Goal: Information Seeking & Learning: Learn about a topic

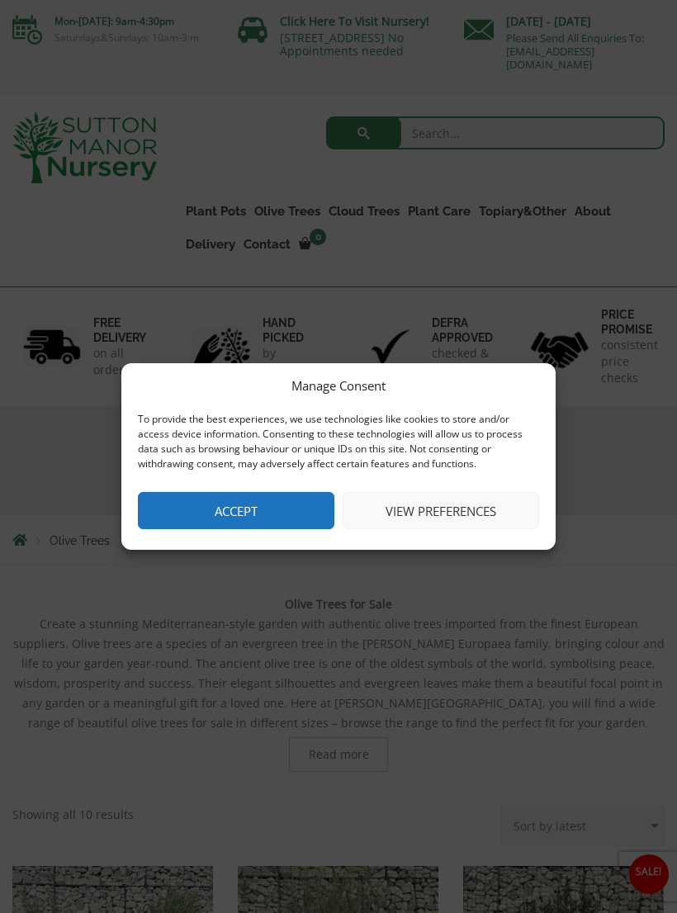
click at [219, 508] on button "Accept" at bounding box center [236, 510] width 196 height 37
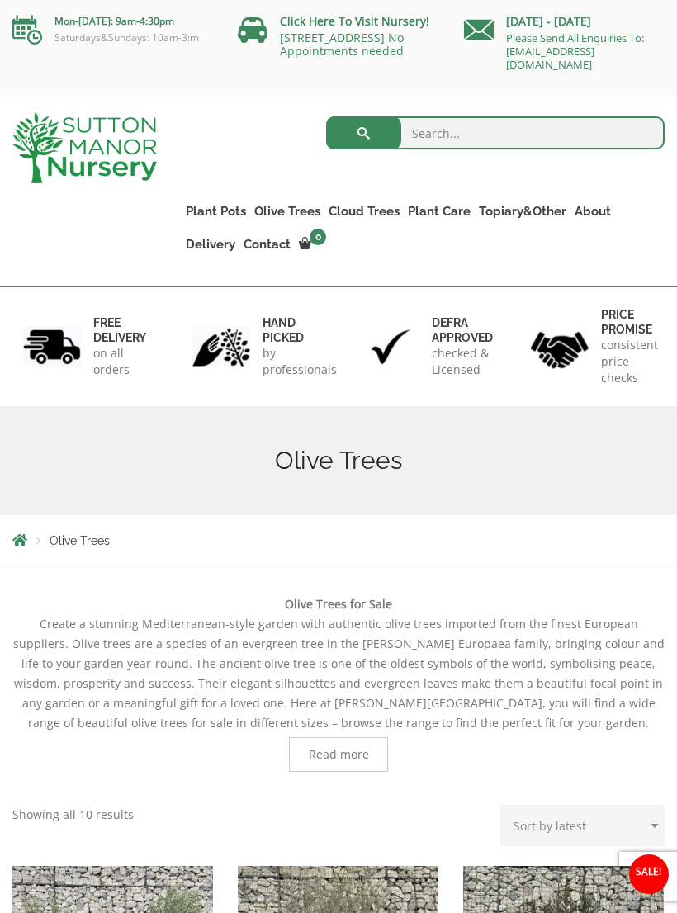
scroll to position [4, 0]
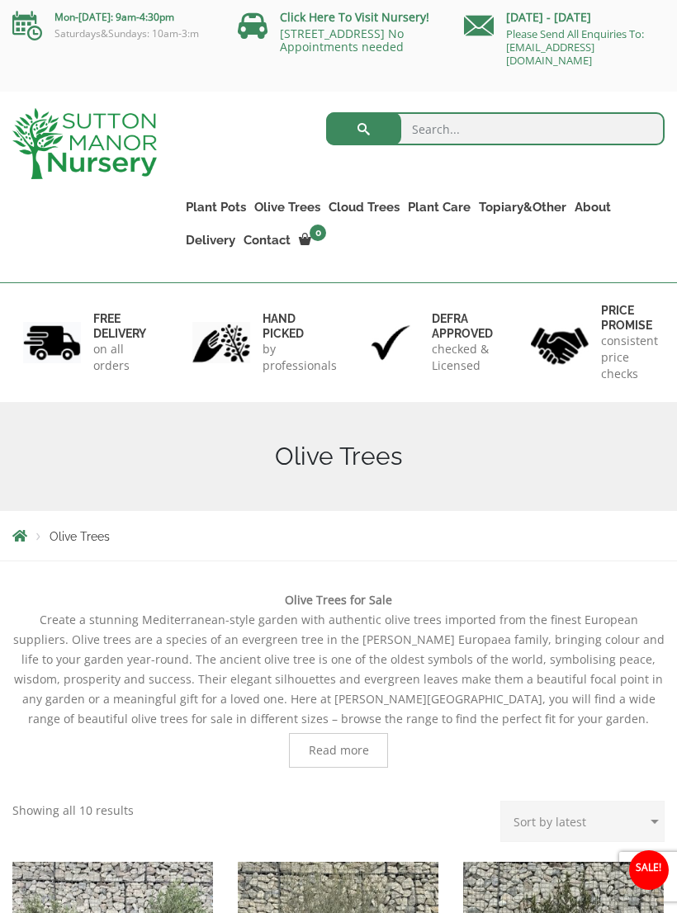
click at [287, 207] on link "Olive Trees" at bounding box center [287, 207] width 74 height 23
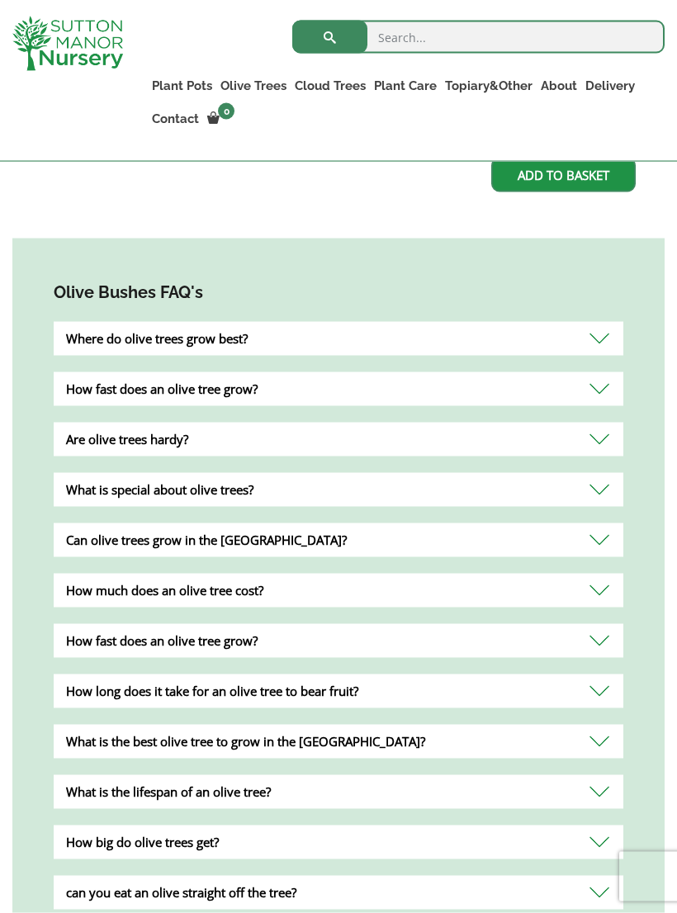
scroll to position [952, 0]
click at [589, 337] on div "Where do olive trees grow best?" at bounding box center [339, 338] width 570 height 34
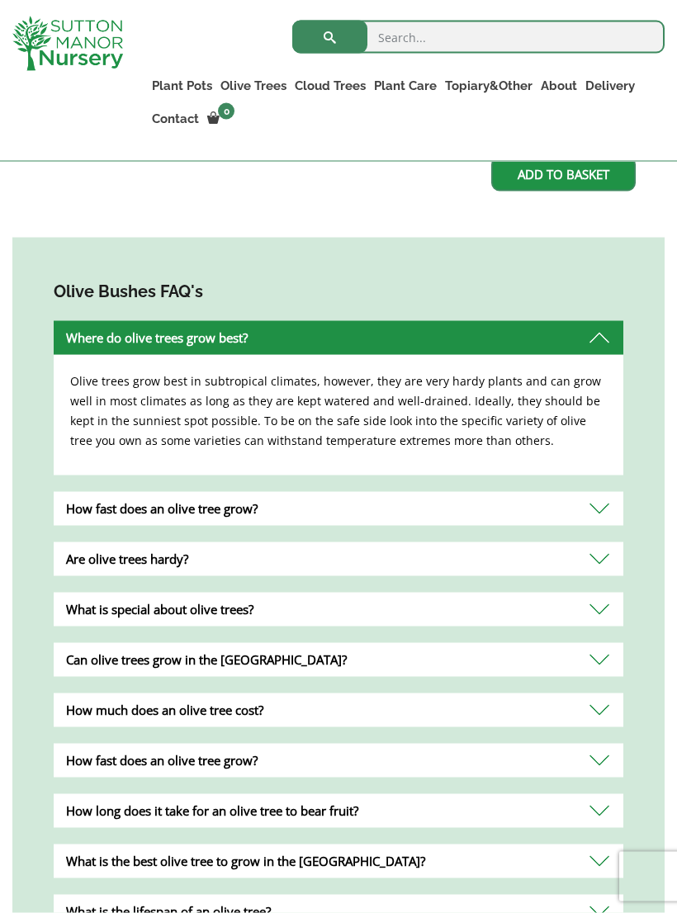
scroll to position [953, 0]
click at [602, 515] on div "How fast does an olive tree grow?" at bounding box center [339, 508] width 570 height 34
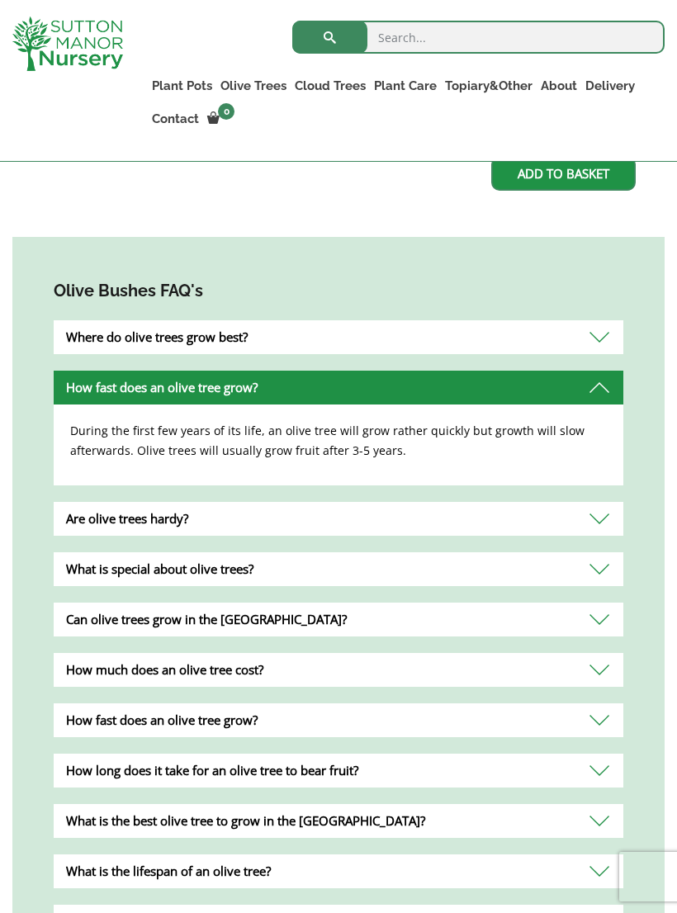
click at [601, 524] on div "Are olive trees hardy?" at bounding box center [339, 519] width 570 height 34
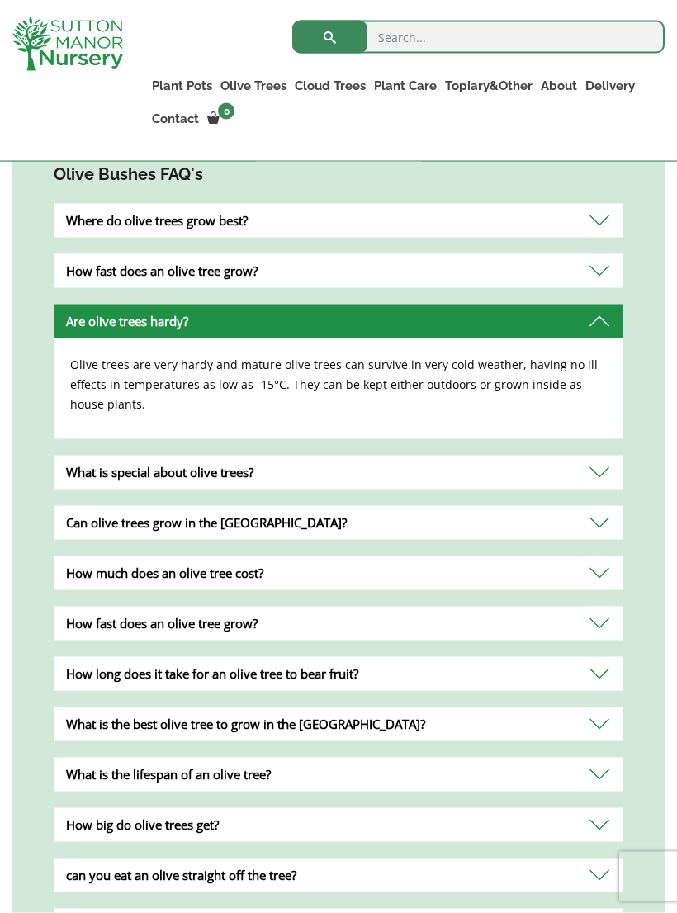
scroll to position [1081, 0]
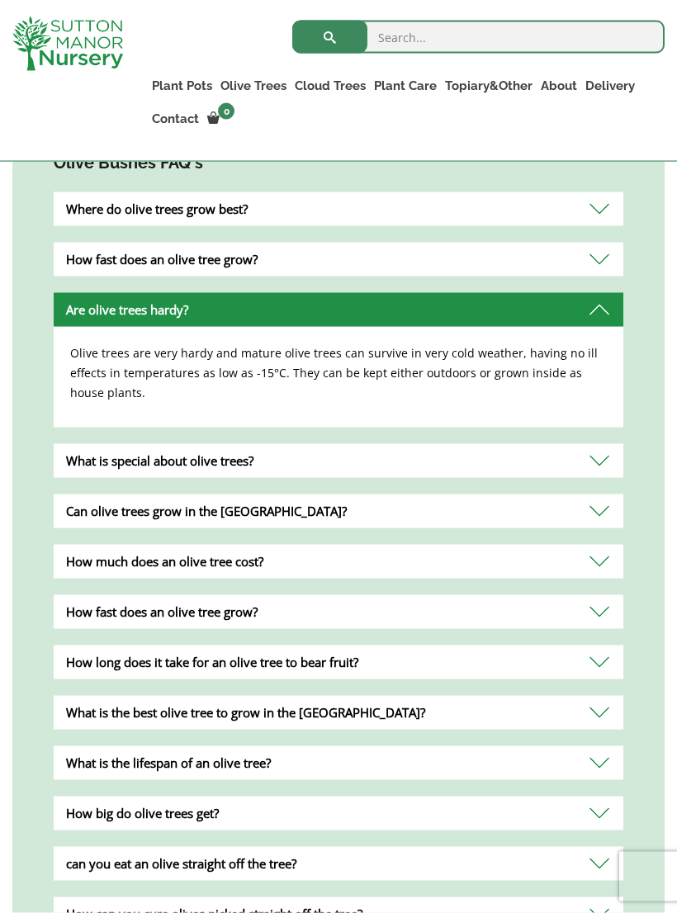
click at [79, 509] on div "Can olive trees grow in the UK?" at bounding box center [339, 512] width 570 height 34
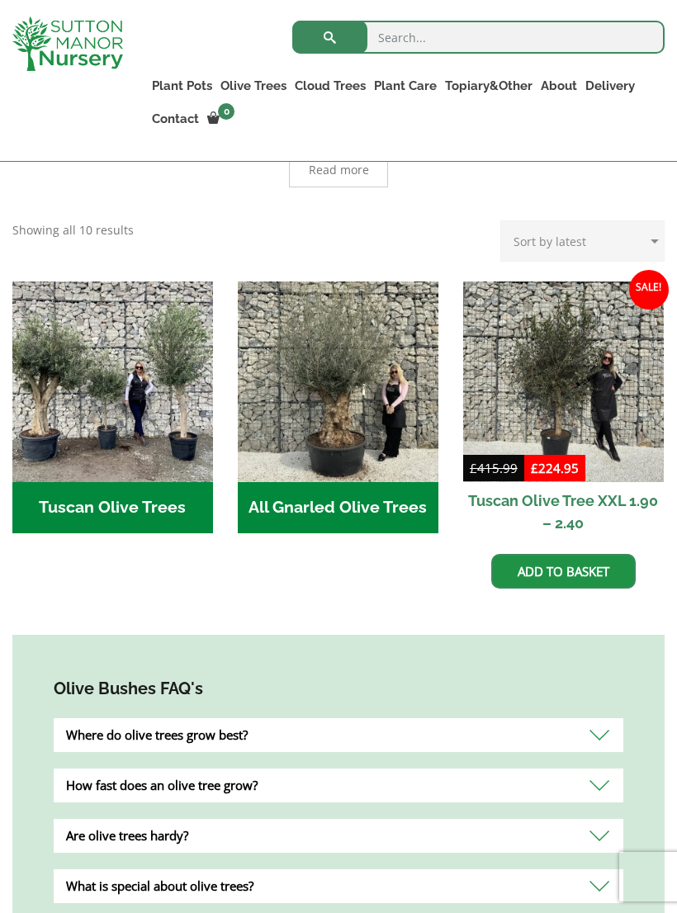
scroll to position [548, 0]
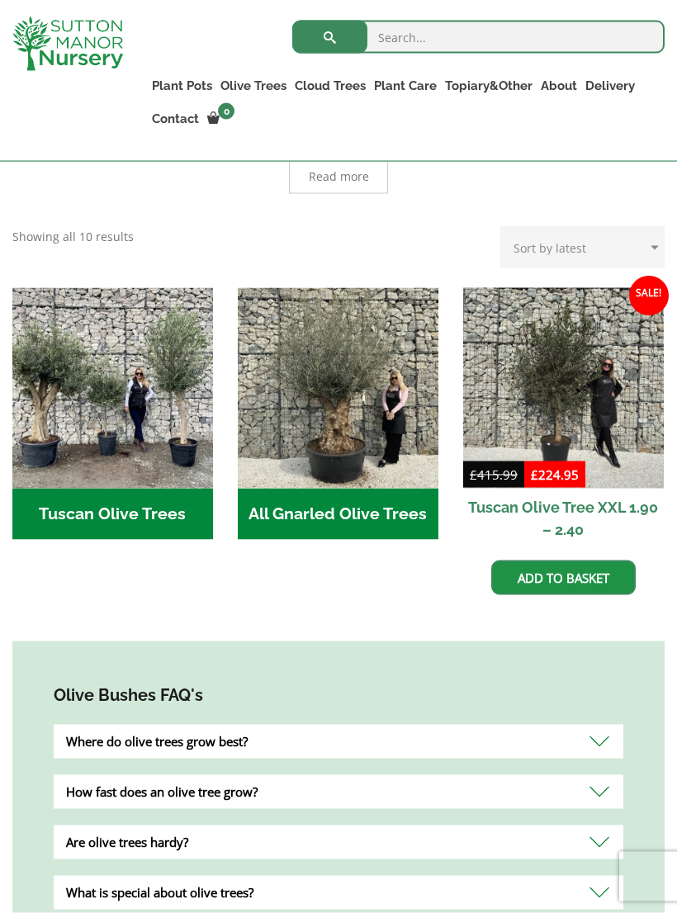
click at [290, 503] on h2 "All Gnarled Olive Trees (209)" at bounding box center [338, 514] width 201 height 51
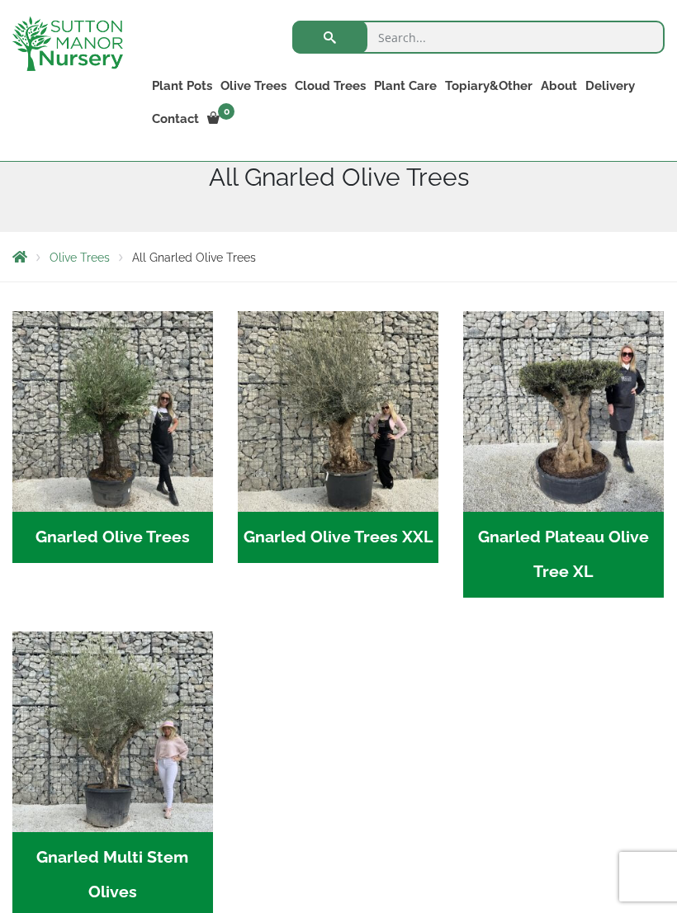
scroll to position [367, 0]
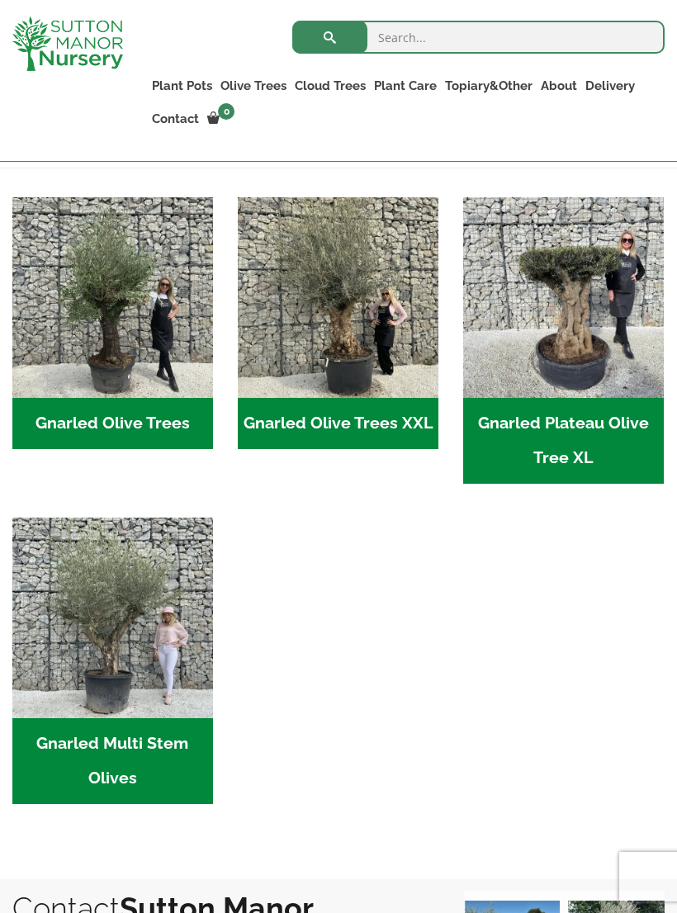
click at [88, 665] on img "Visit product category Gnarled Multi Stem Olives" at bounding box center [112, 618] width 201 height 201
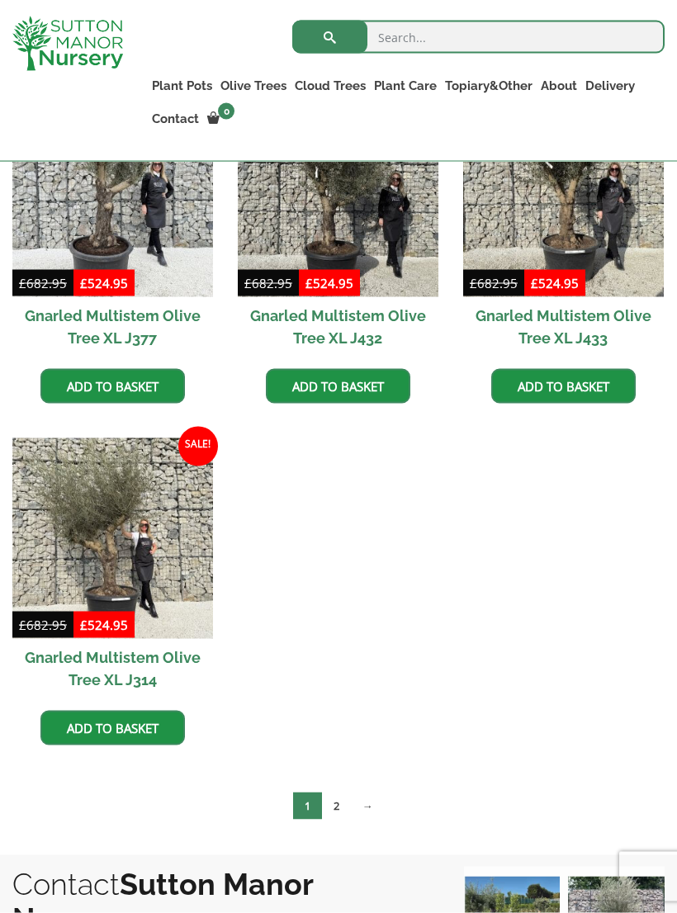
scroll to position [2553, 0]
click at [85, 507] on img at bounding box center [112, 538] width 201 height 201
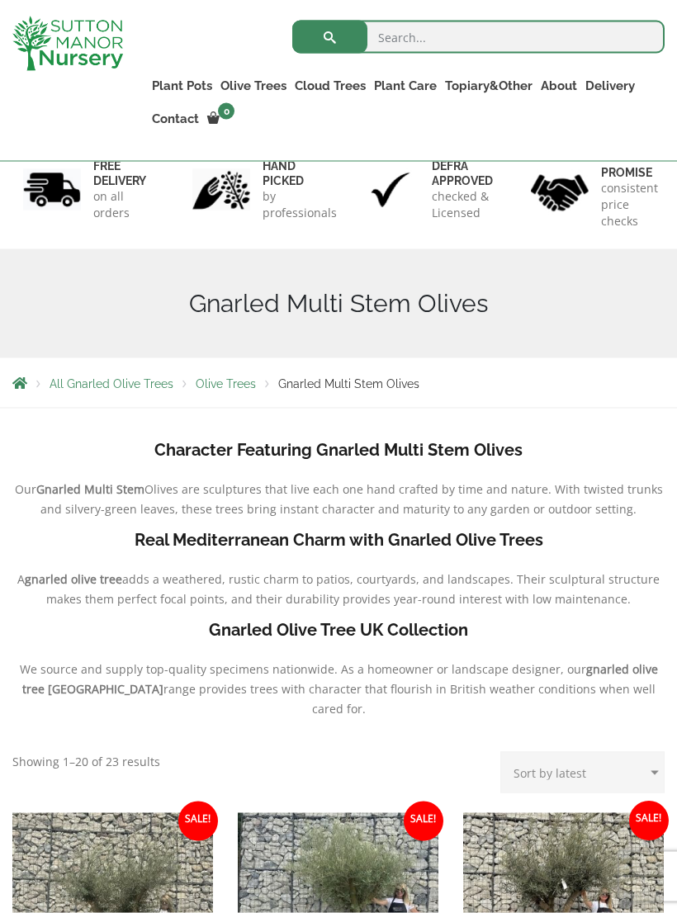
scroll to position [0, 0]
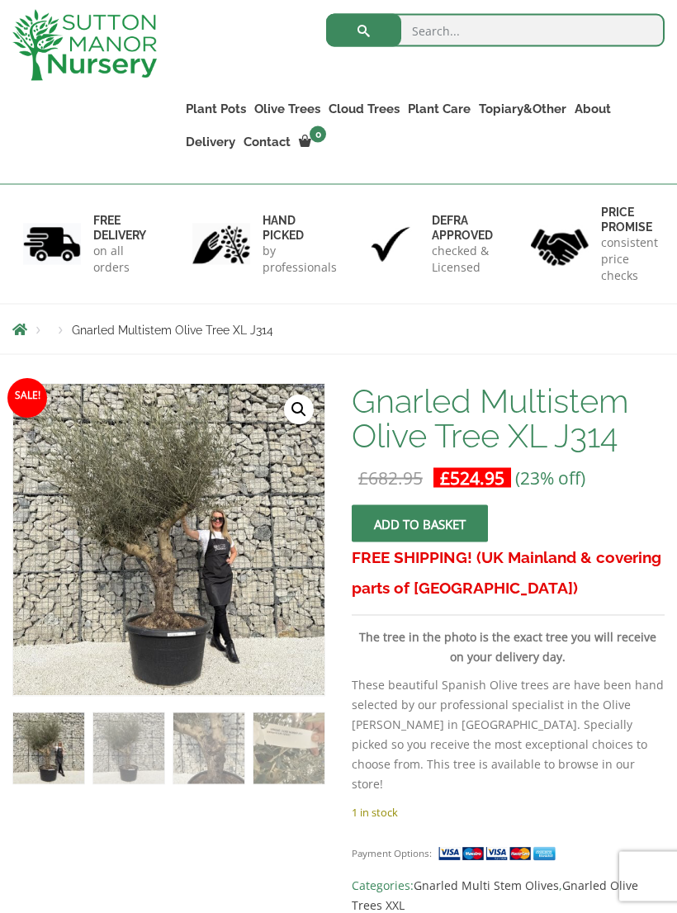
scroll to position [158, 0]
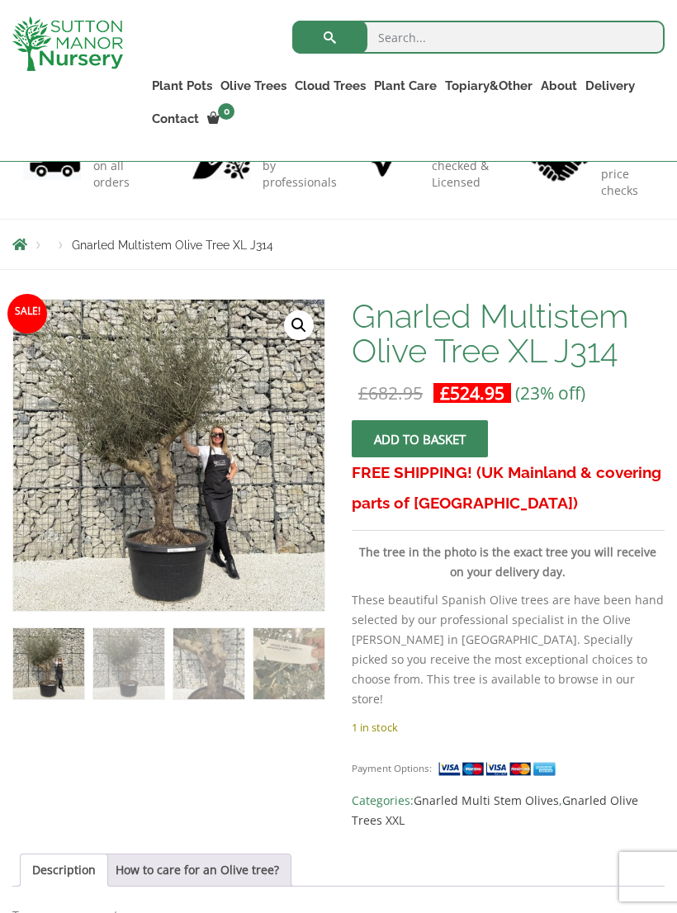
click at [144, 481] on img at bounding box center [378, 665] width 731 height 731
click at [532, 261] on div "Products Gnarled Multistem Olive Tree XL J314" at bounding box center [338, 245] width 677 height 50
click at [291, 329] on link "🔍" at bounding box center [299, 325] width 30 height 30
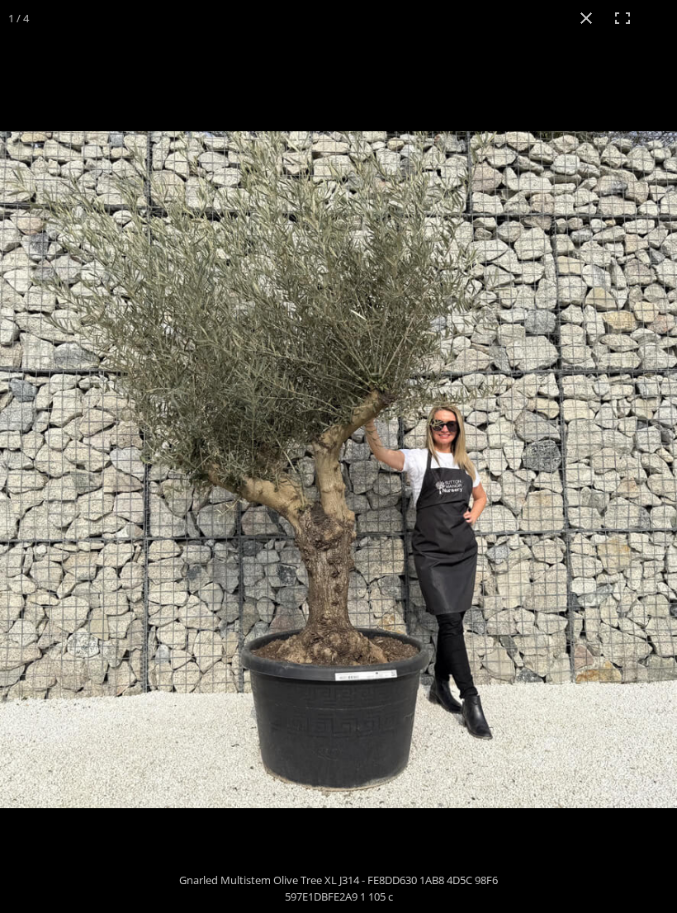
click at [49, 107] on div at bounding box center [338, 456] width 677 height 913
click at [538, 119] on div at bounding box center [338, 456] width 677 height 913
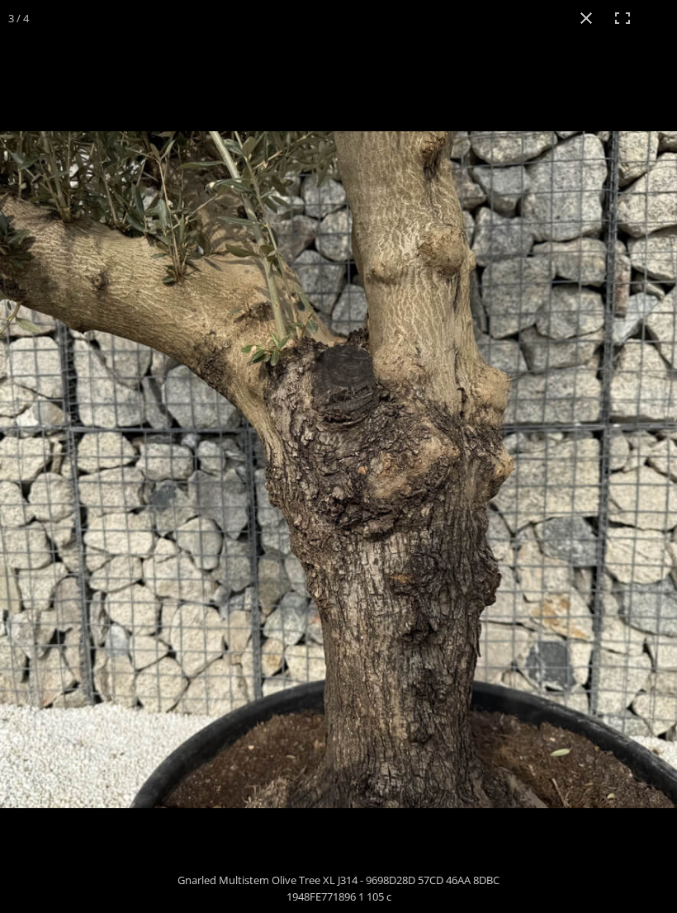
click at [589, 26] on button "Close (Esc)" at bounding box center [586, 18] width 36 height 36
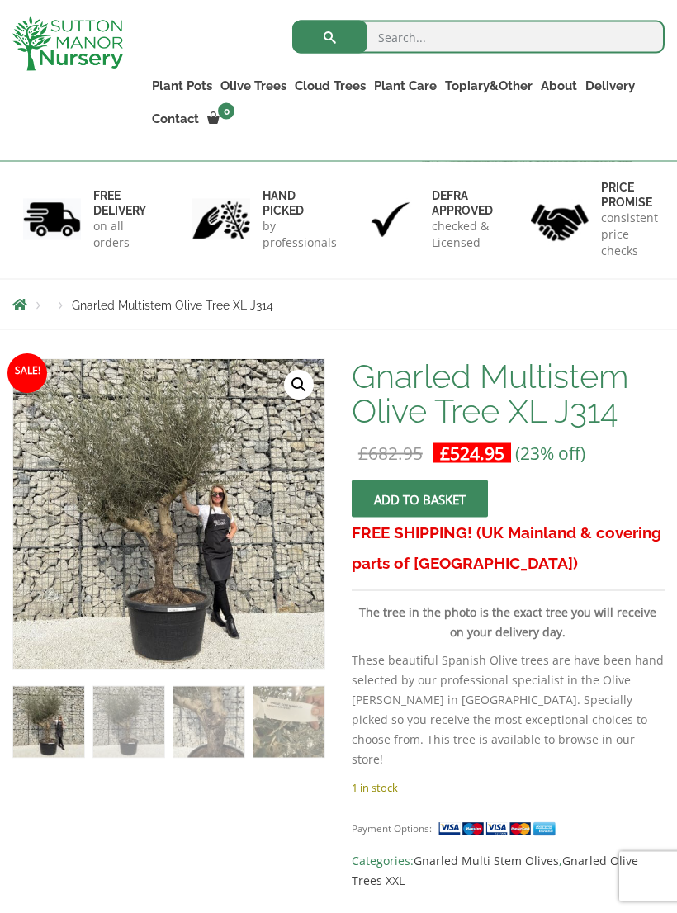
scroll to position [0, 0]
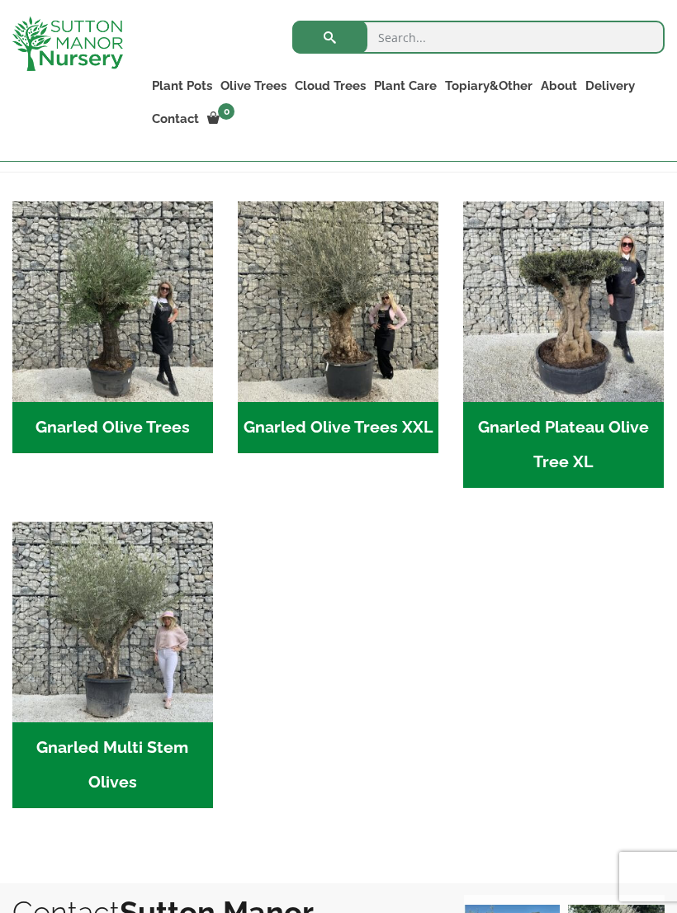
click at [66, 412] on h2 "Gnarled Olive Trees (123)" at bounding box center [112, 427] width 201 height 51
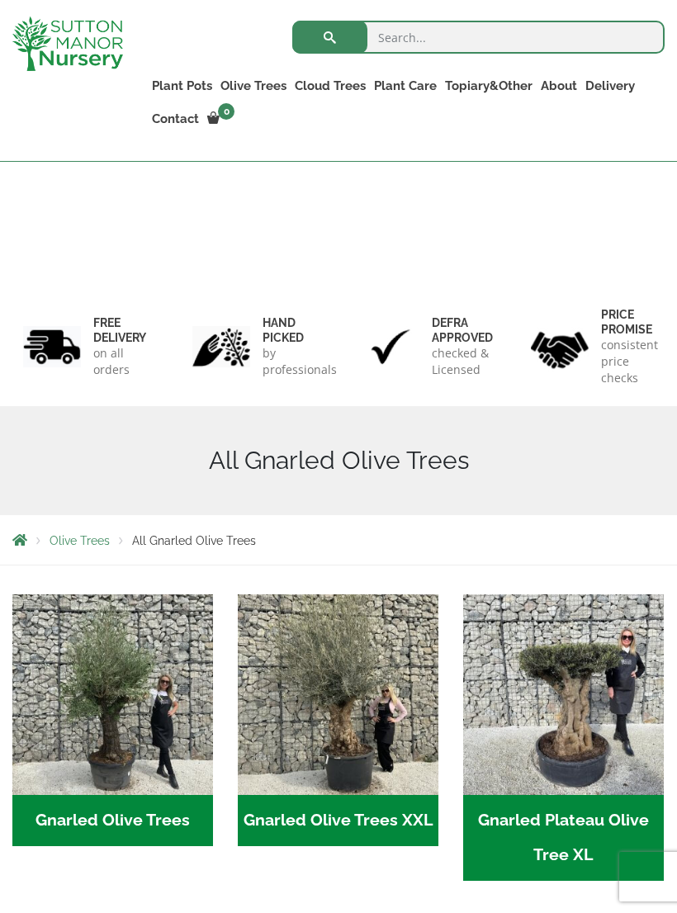
scroll to position [393, 0]
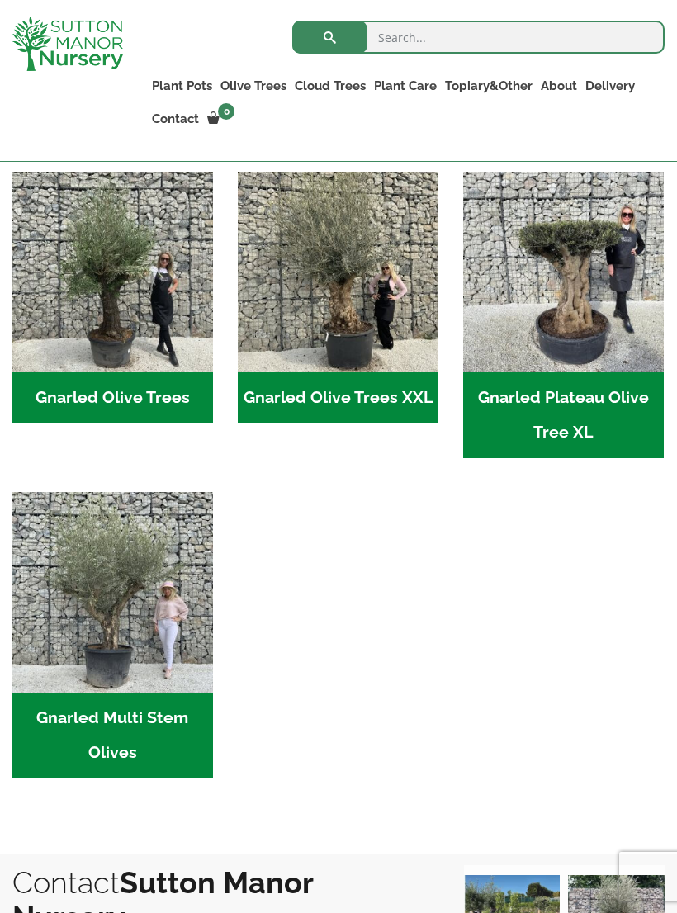
click at [93, 705] on h2 "Gnarled Multi Stem Olives (19)" at bounding box center [112, 736] width 201 height 86
click at [594, 407] on h2 "Gnarled Plateau Olive Tree XL (8)" at bounding box center [563, 415] width 201 height 86
click at [139, 634] on img "Visit product category Gnarled Multi Stem Olives" at bounding box center [112, 592] width 201 height 201
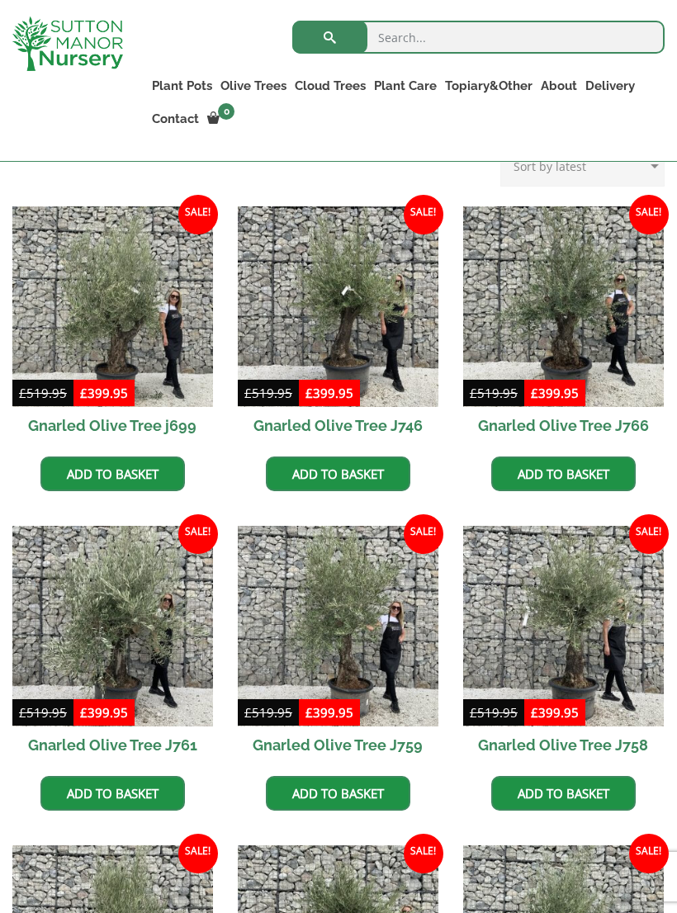
scroll to position [419, 0]
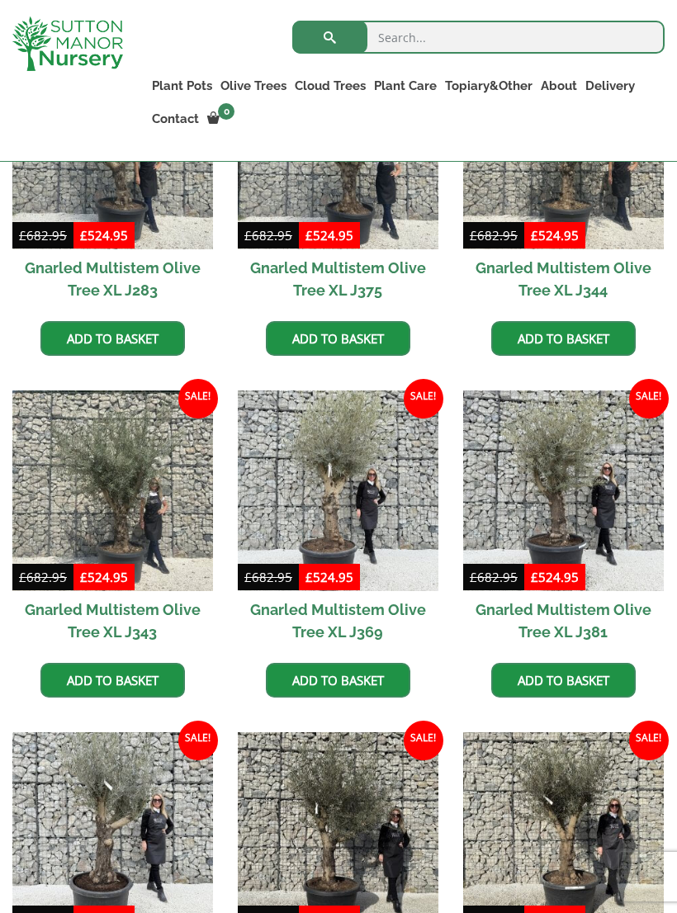
scroll to position [1914, 0]
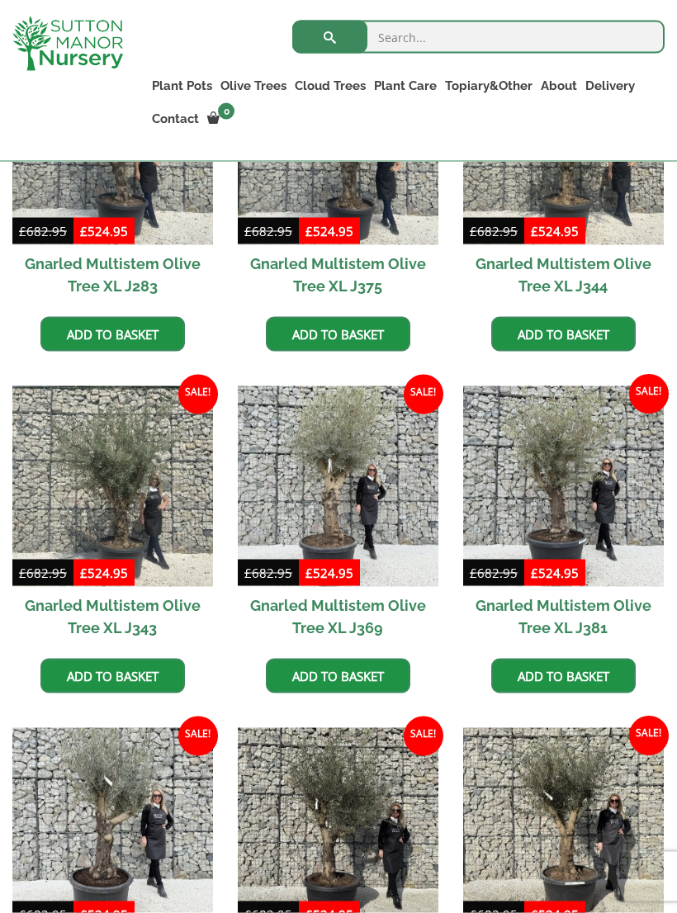
scroll to position [1921, 0]
click at [384, 466] on img at bounding box center [338, 486] width 201 height 201
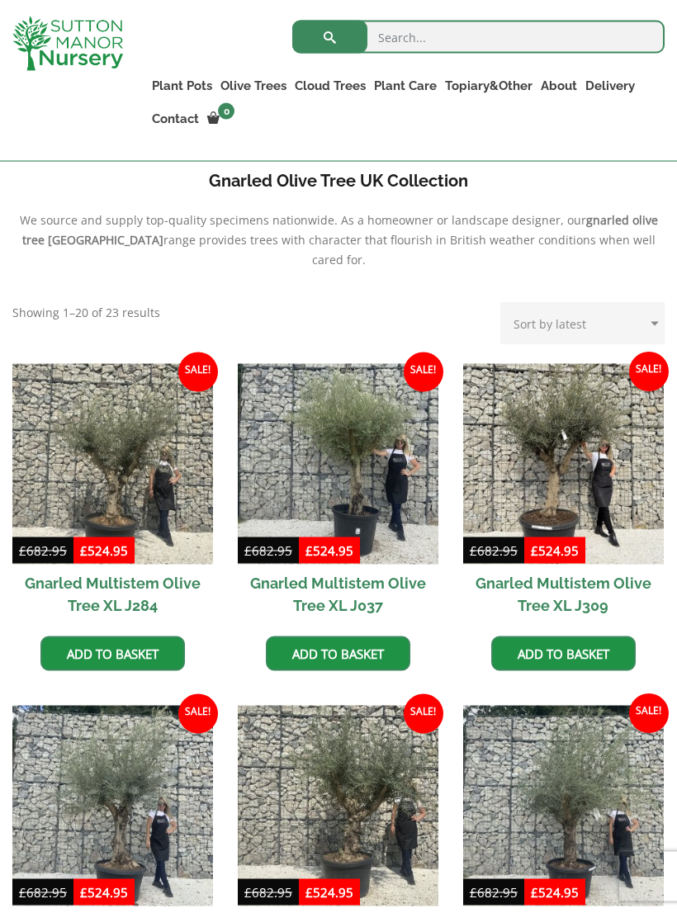
scroll to position [577, 0]
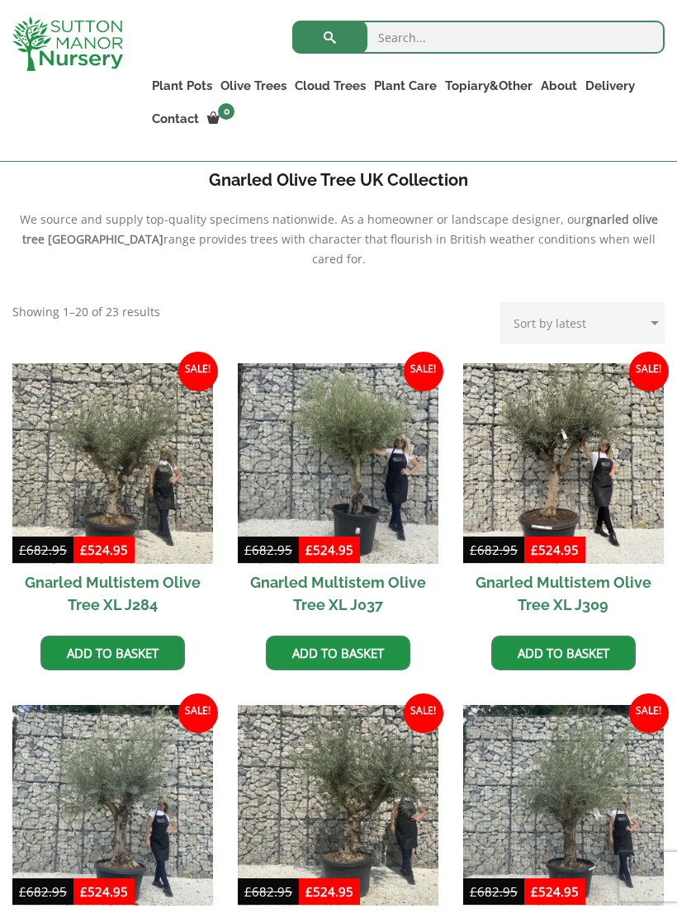
click at [606, 471] on img at bounding box center [563, 463] width 201 height 201
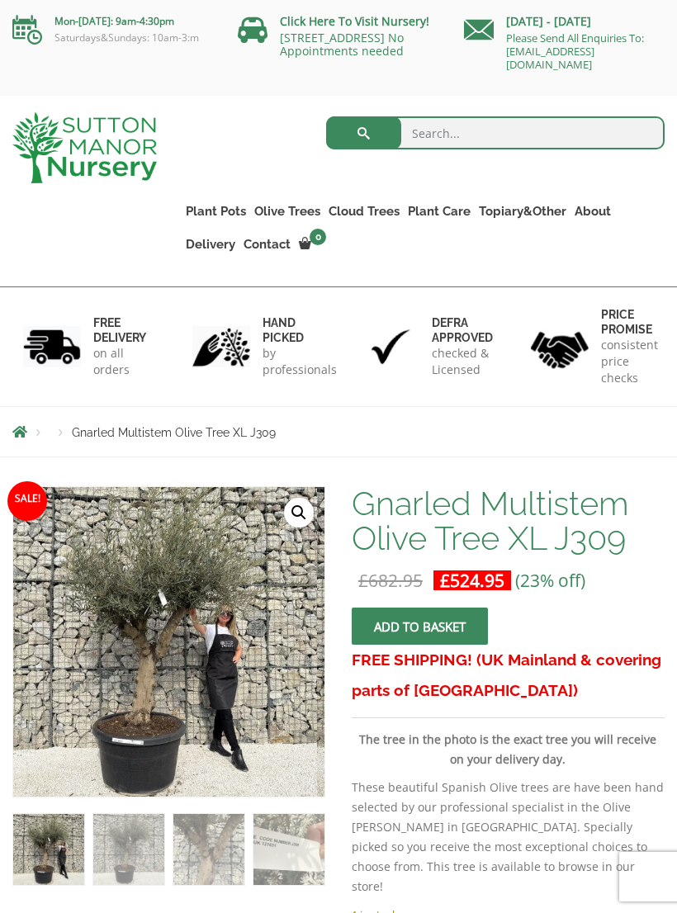
click at [302, 523] on link "🔍" at bounding box center [299, 513] width 30 height 30
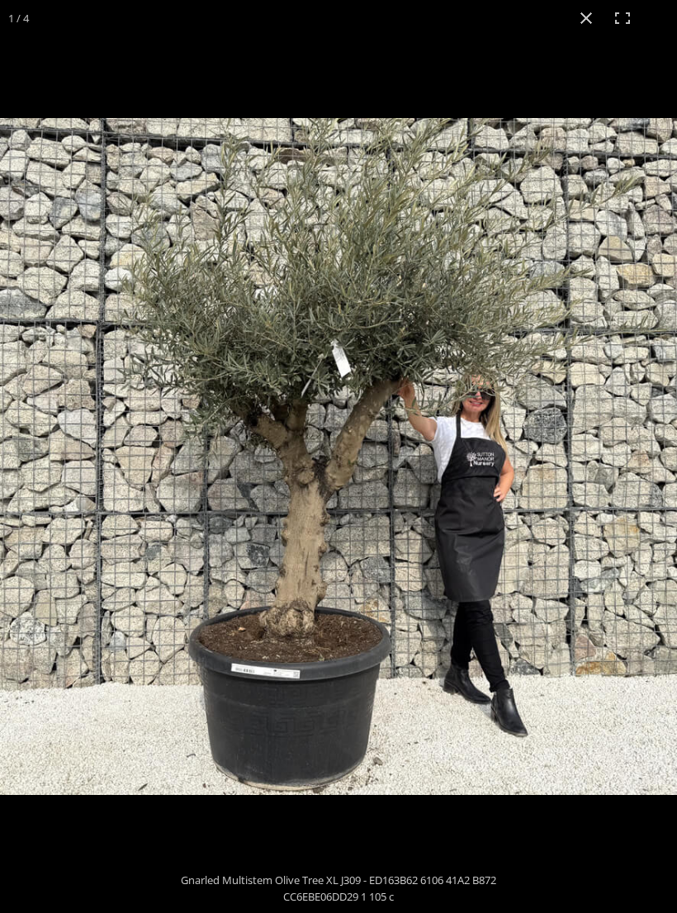
click at [583, 23] on button "Close (Esc)" at bounding box center [586, 18] width 36 height 36
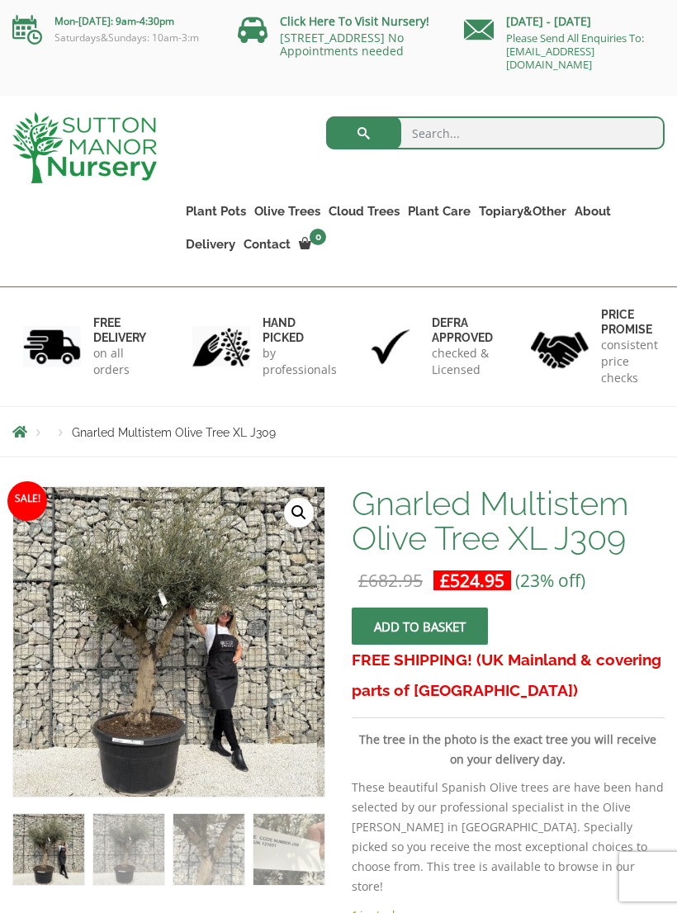
click at [0, 0] on link "Ilex Crenata Cloud Trees" at bounding box center [0, 0] width 0 height 0
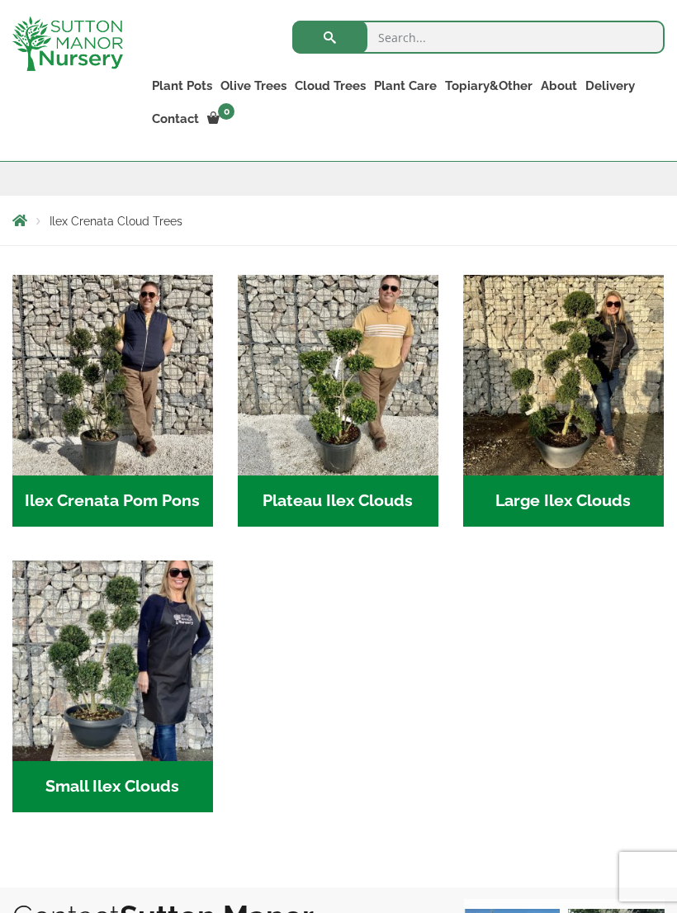
scroll to position [291, 0]
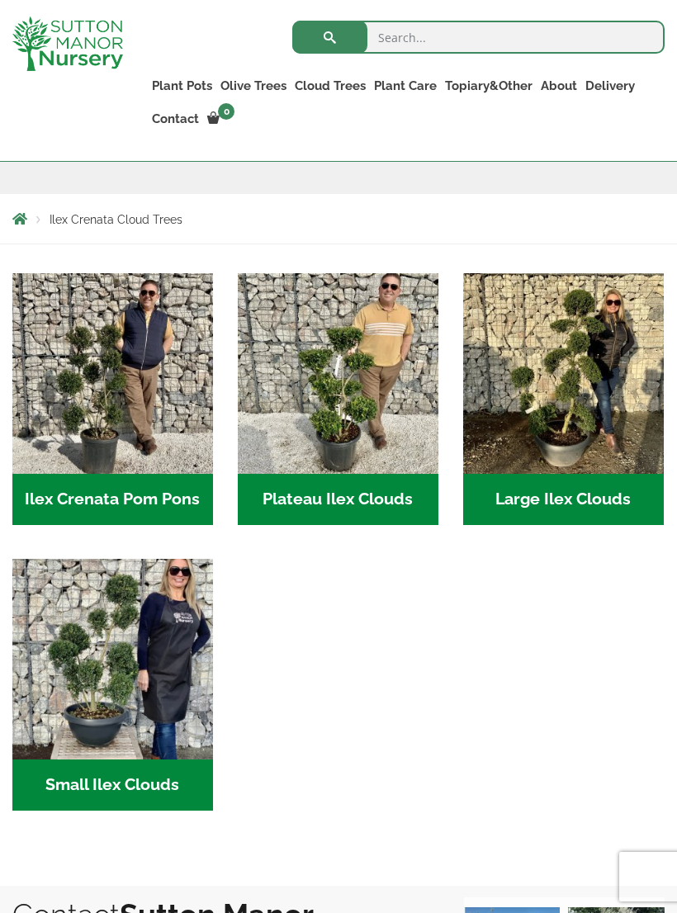
click at [373, 414] on img "Visit product category Plateau Ilex Clouds" at bounding box center [338, 373] width 201 height 201
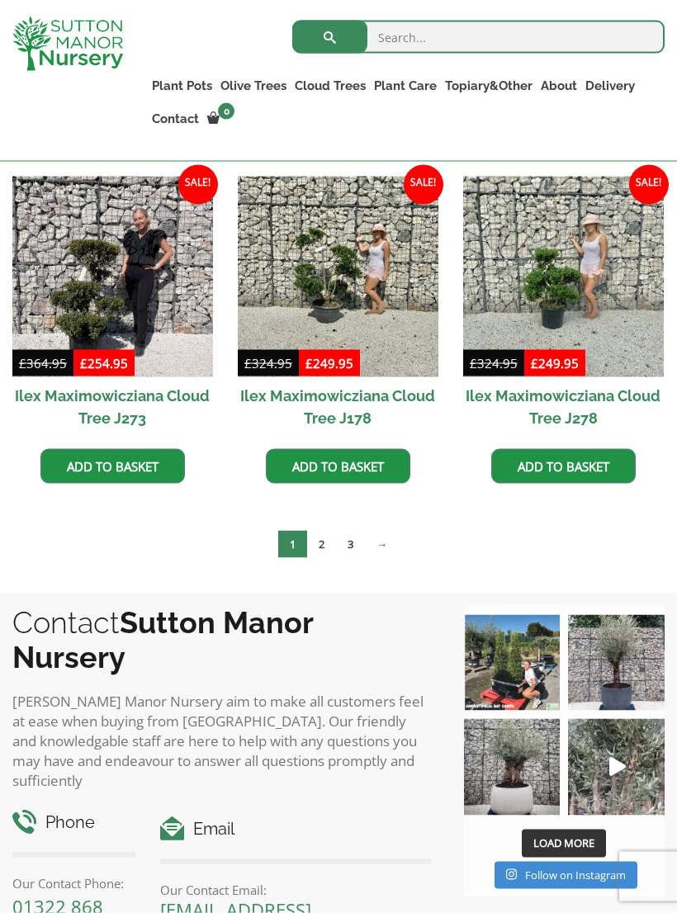
scroll to position [450, 0]
click at [152, 311] on img at bounding box center [112, 276] width 201 height 201
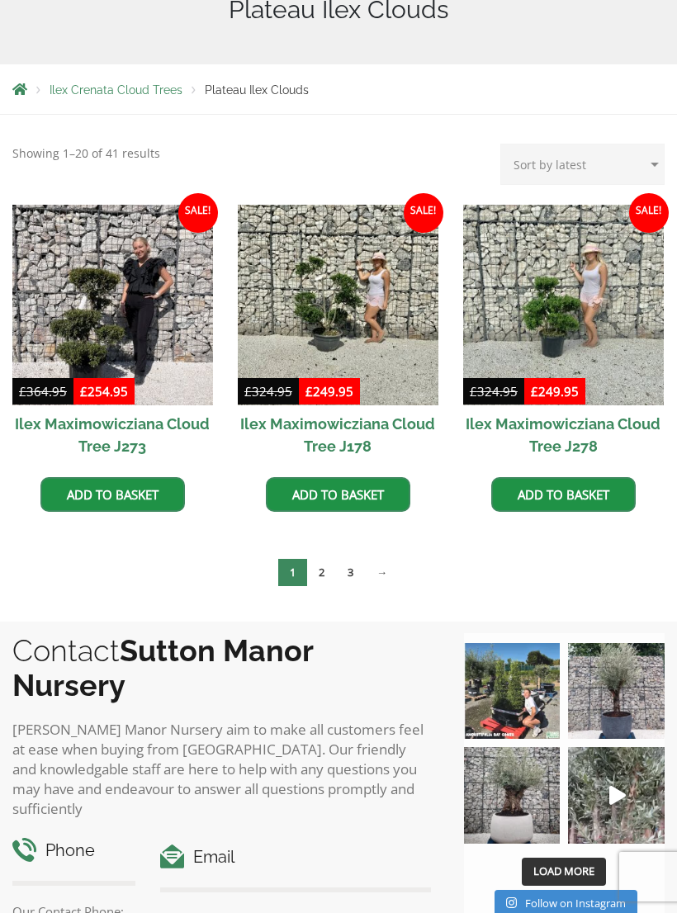
scroll to position [476, 0]
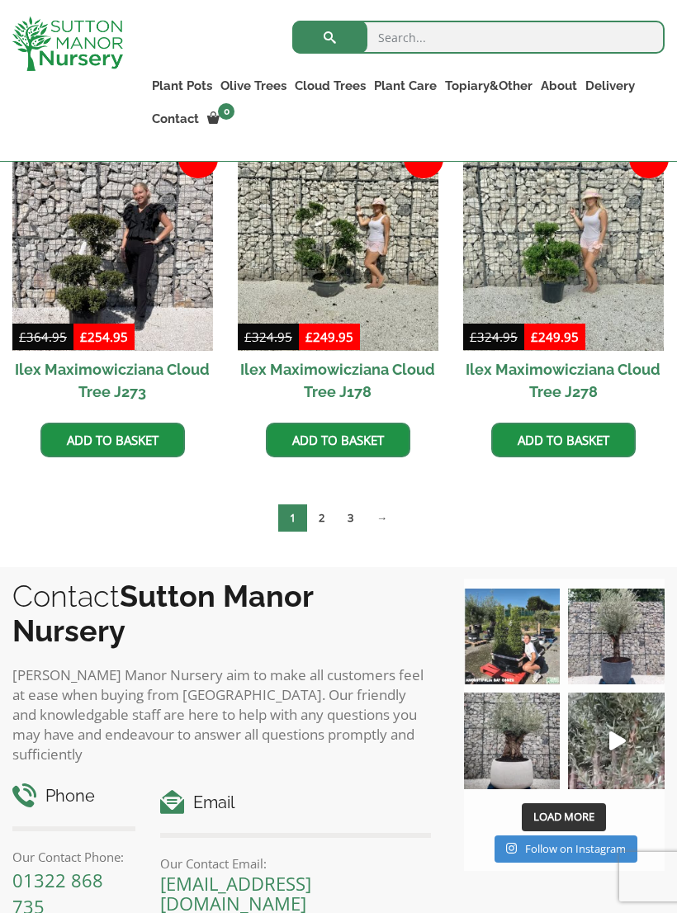
click at [327, 523] on link "2" at bounding box center [321, 517] width 29 height 27
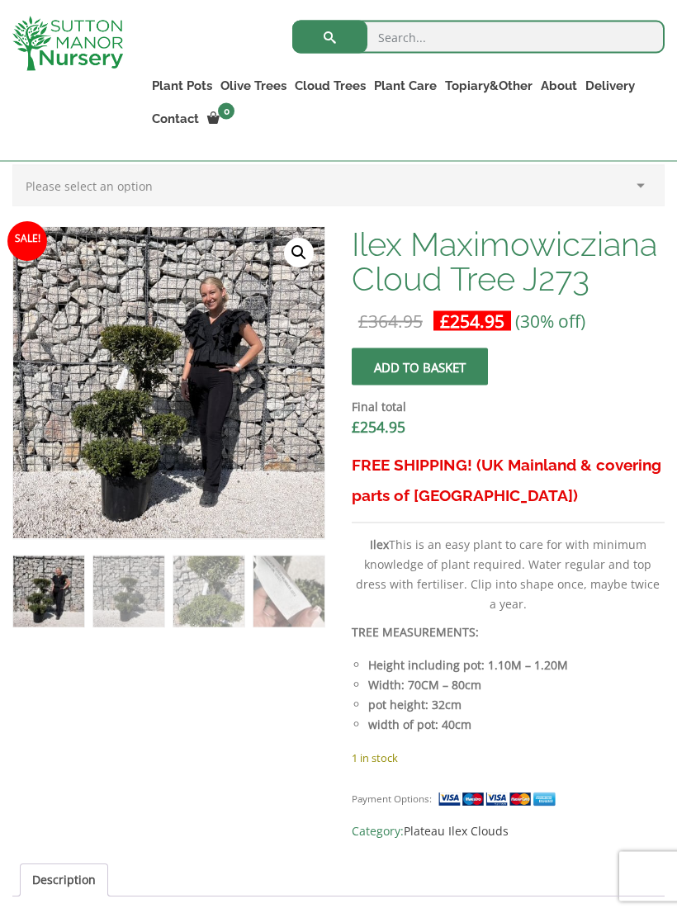
click at [298, 250] on link "🔍" at bounding box center [299, 254] width 30 height 30
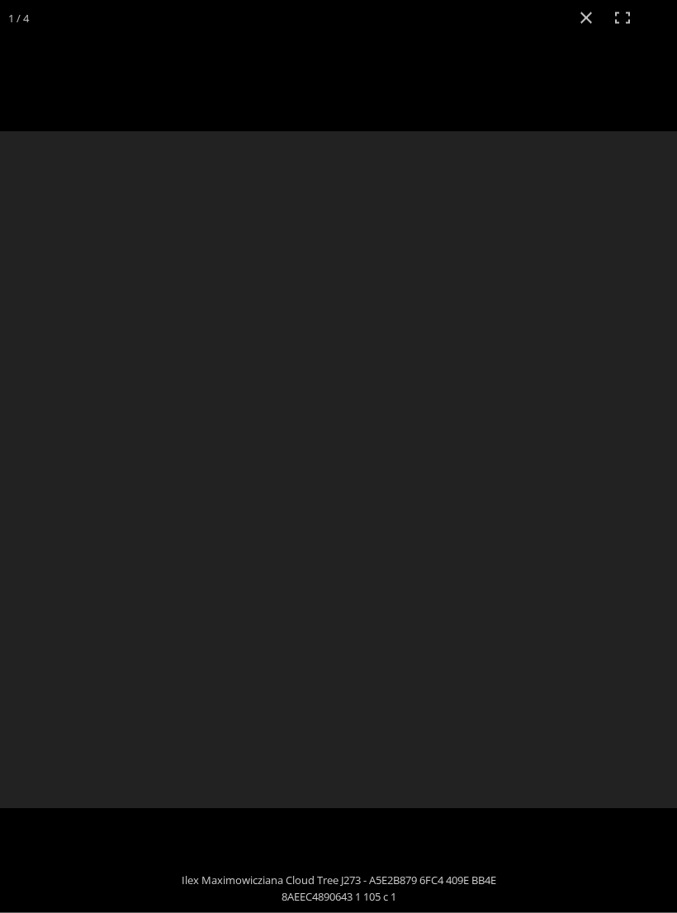
scroll to position [493, 0]
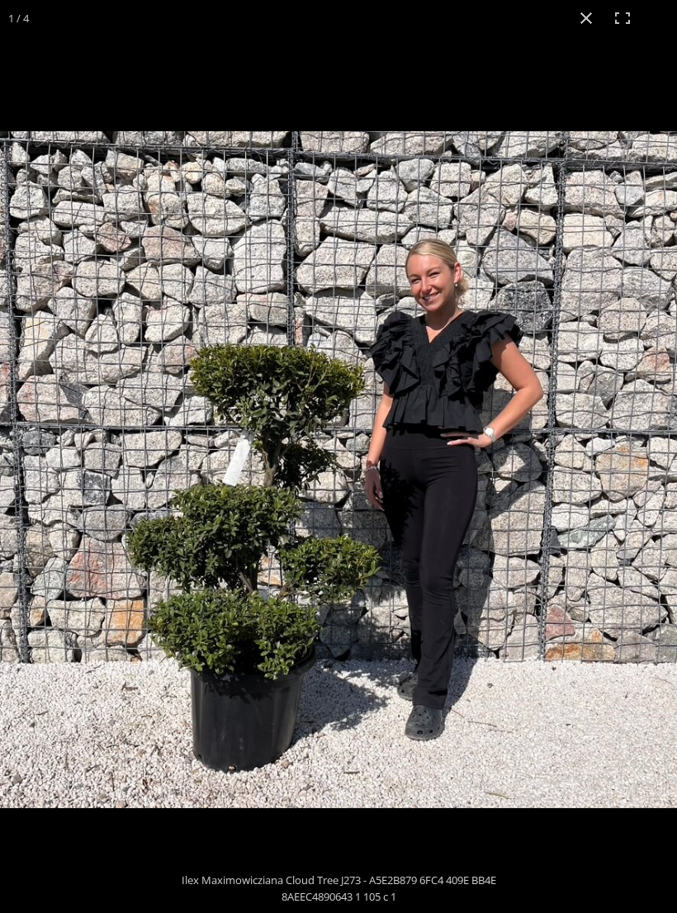
click at [584, 23] on button "Close (Esc)" at bounding box center [586, 18] width 36 height 36
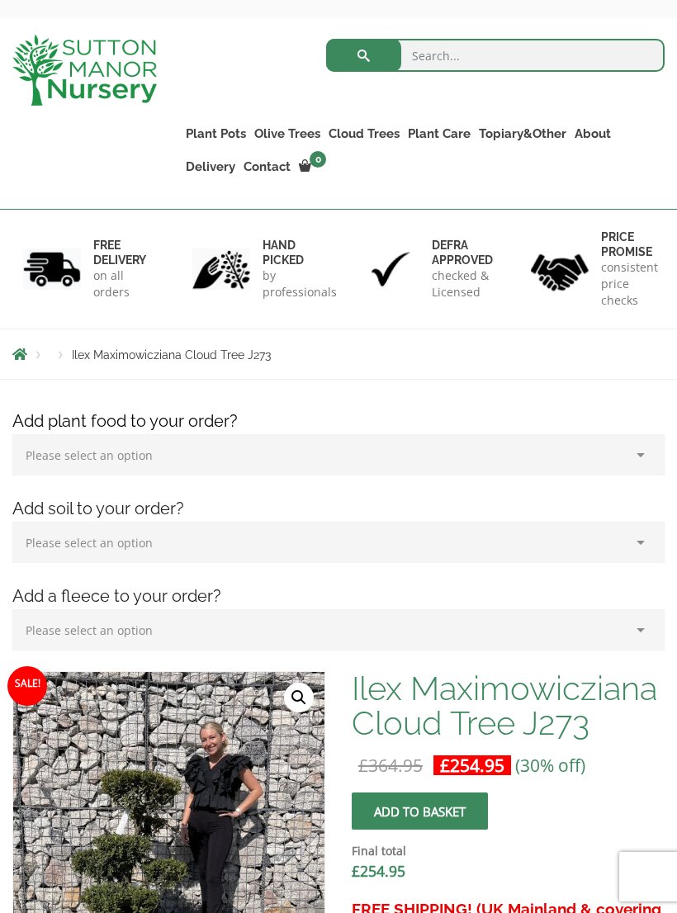
scroll to position [76, 0]
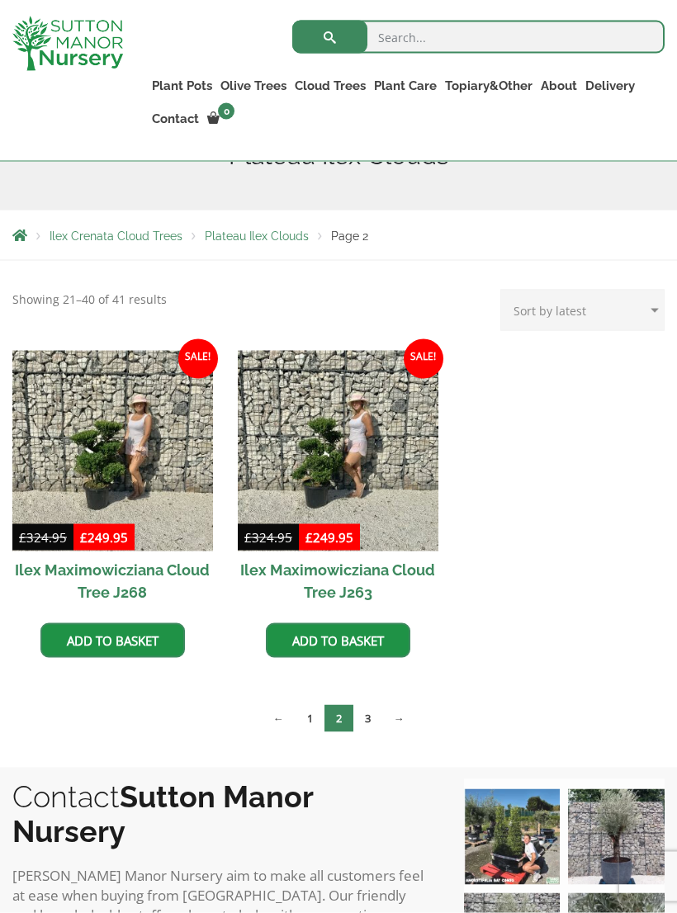
scroll to position [276, 0]
click at [375, 718] on link "3" at bounding box center [367, 717] width 29 height 27
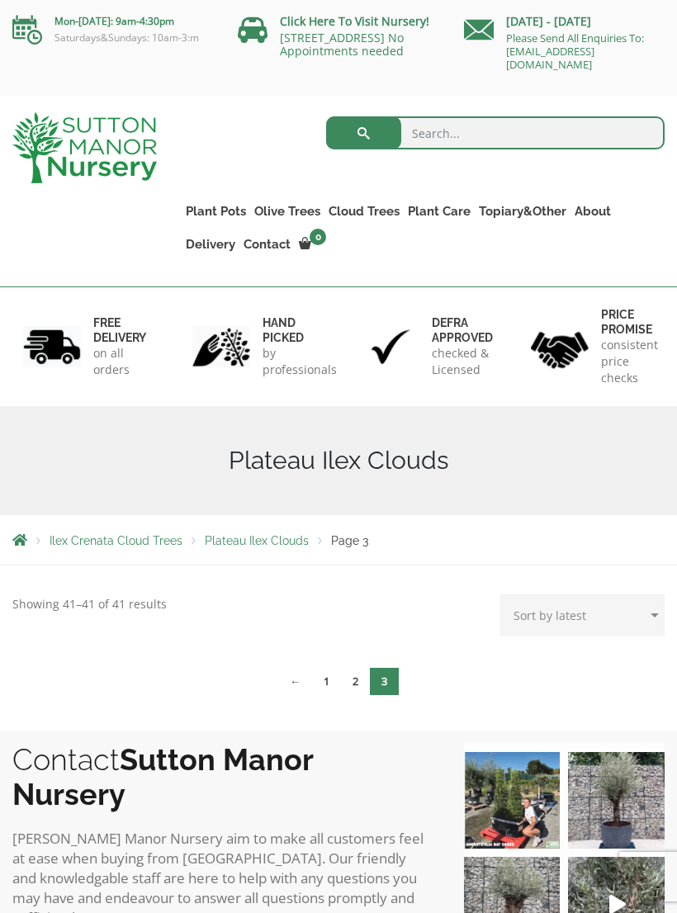
click at [0, 0] on link "Gnarled Olive Trees" at bounding box center [0, 0] width 0 height 0
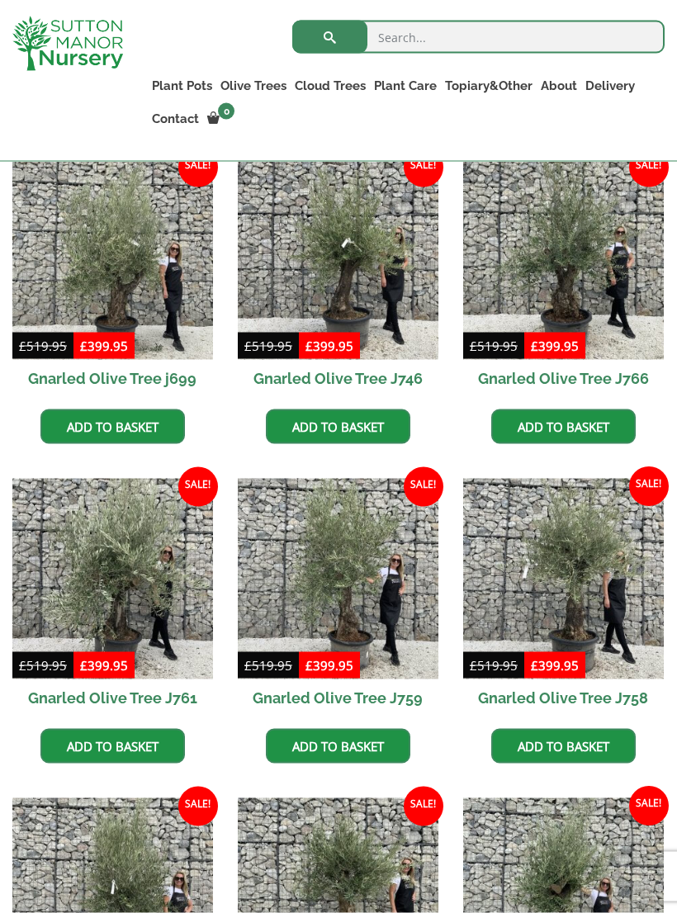
scroll to position [467, 0]
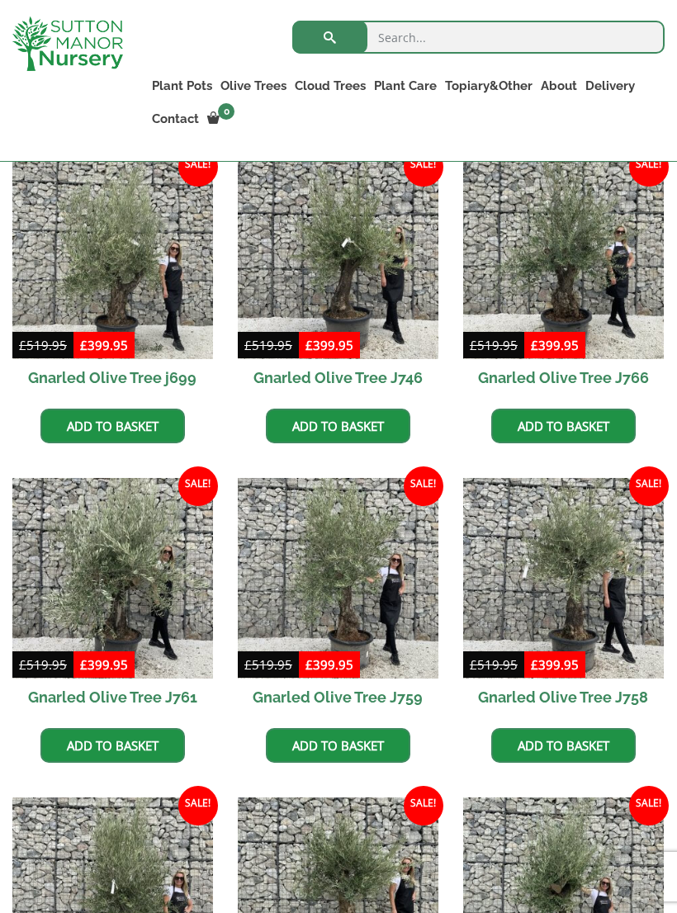
click at [620, 586] on img at bounding box center [563, 578] width 201 height 201
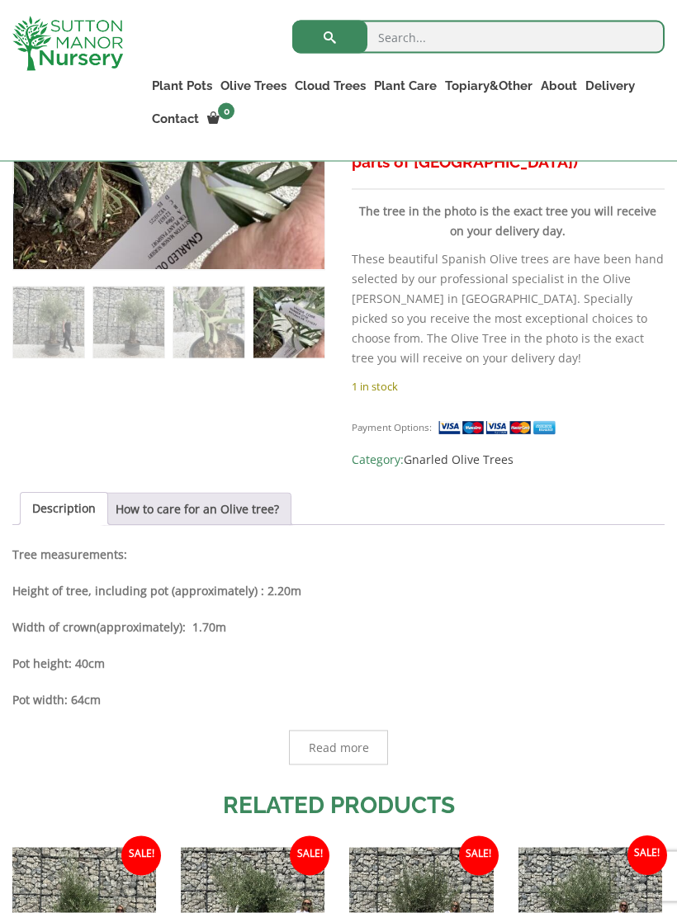
scroll to position [500, 0]
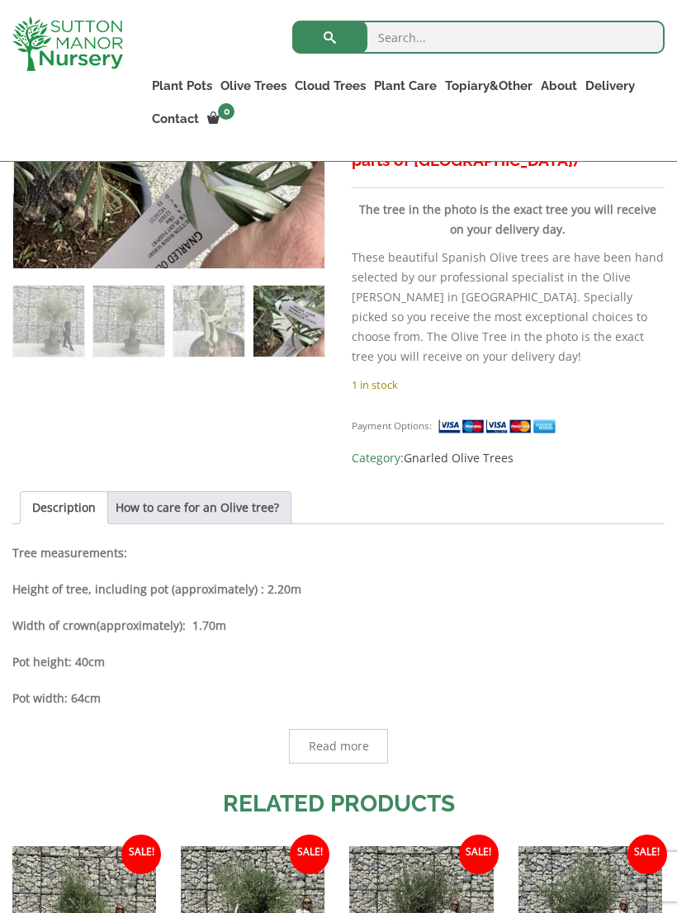
click at [220, 510] on link "How to care for an Olive tree?" at bounding box center [197, 507] width 163 height 31
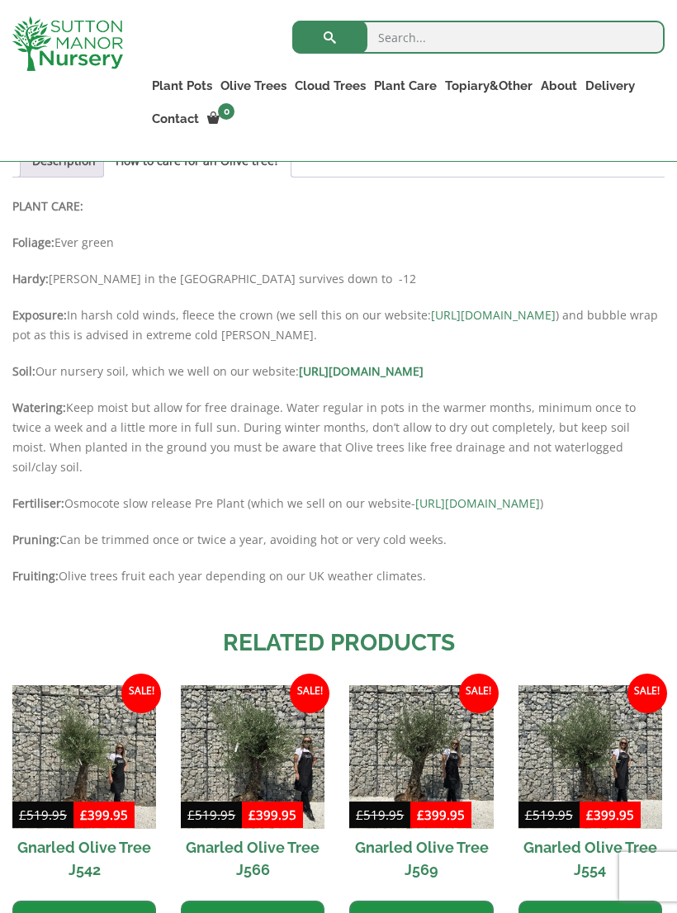
scroll to position [849, 0]
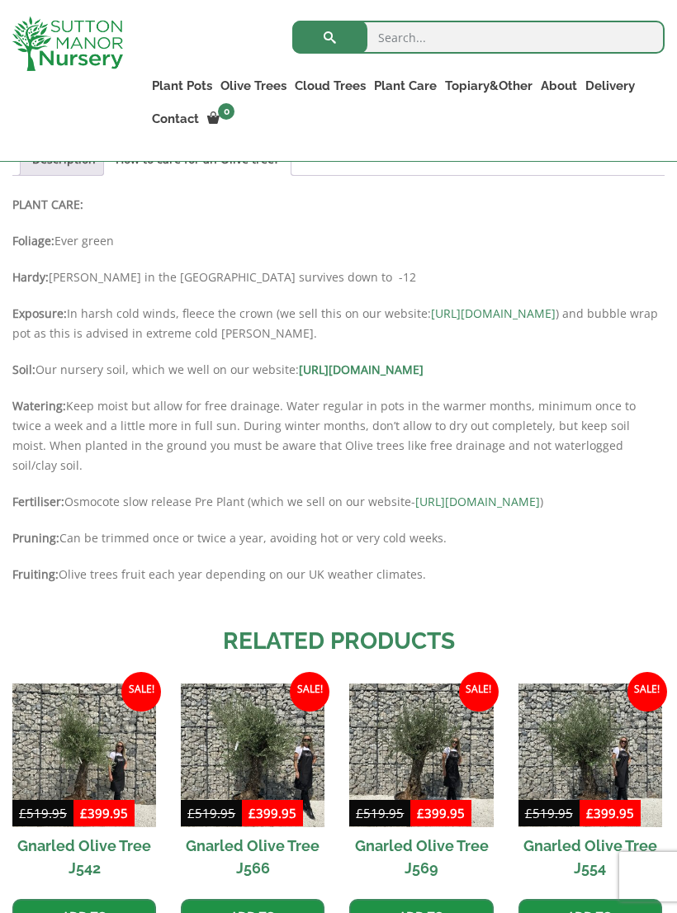
click at [0, 0] on link "Laurus Nobilis Bay Trees" at bounding box center [0, 0] width 0 height 0
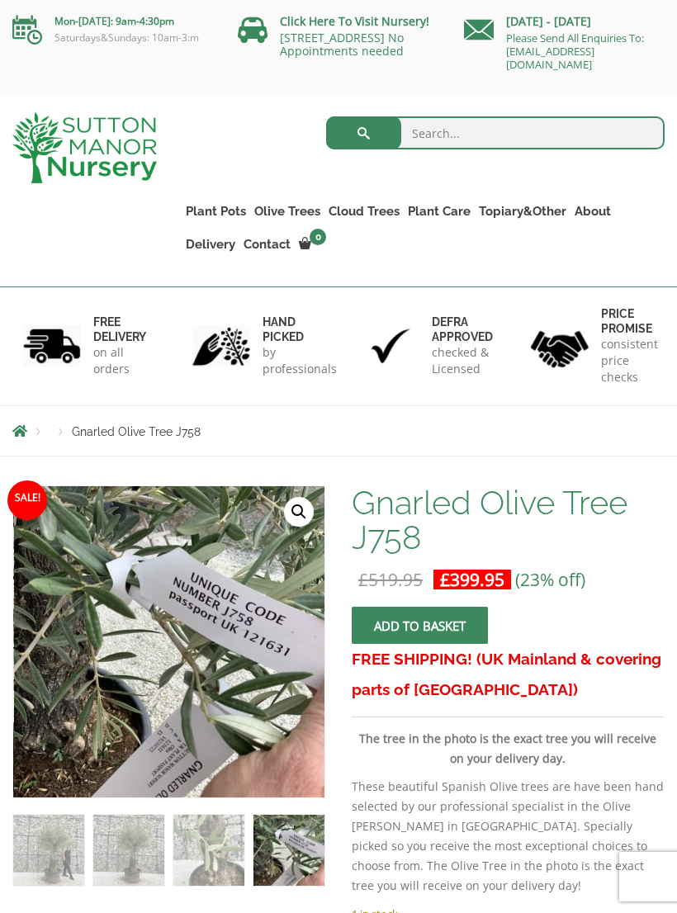
scroll to position [874, 0]
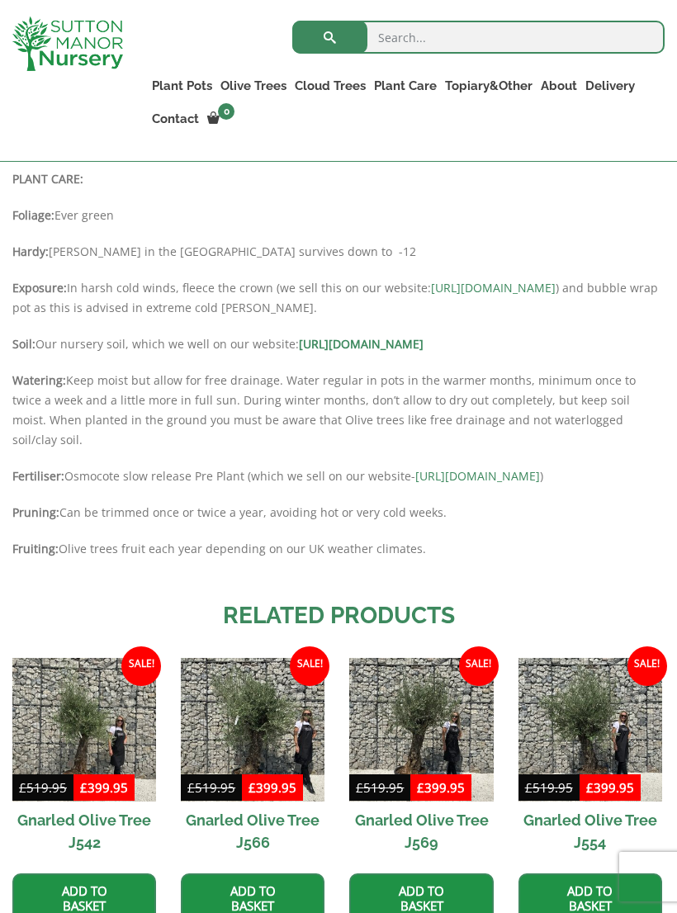
click at [0, 0] on link "Laurus Nobilis Bay Trees" at bounding box center [0, 0] width 0 height 0
click at [0, 0] on link "Red Robins" at bounding box center [0, 0] width 0 height 0
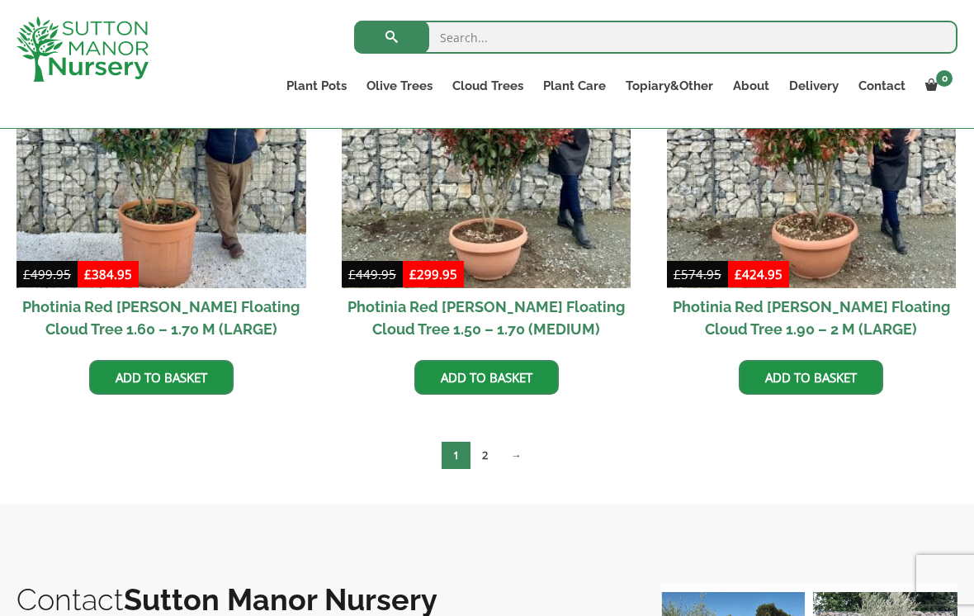
scroll to position [848, 0]
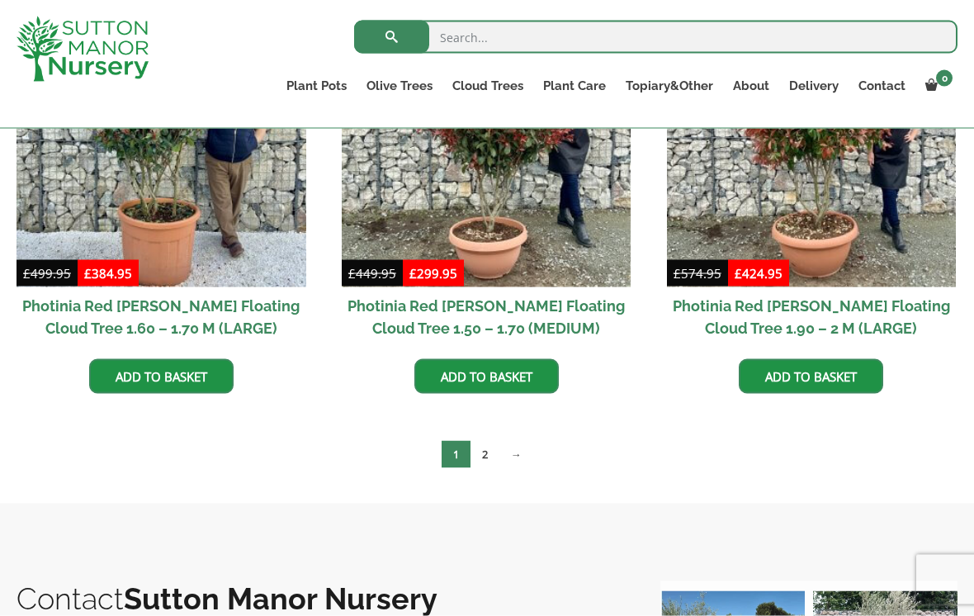
click at [494, 457] on link "2" at bounding box center [485, 454] width 29 height 27
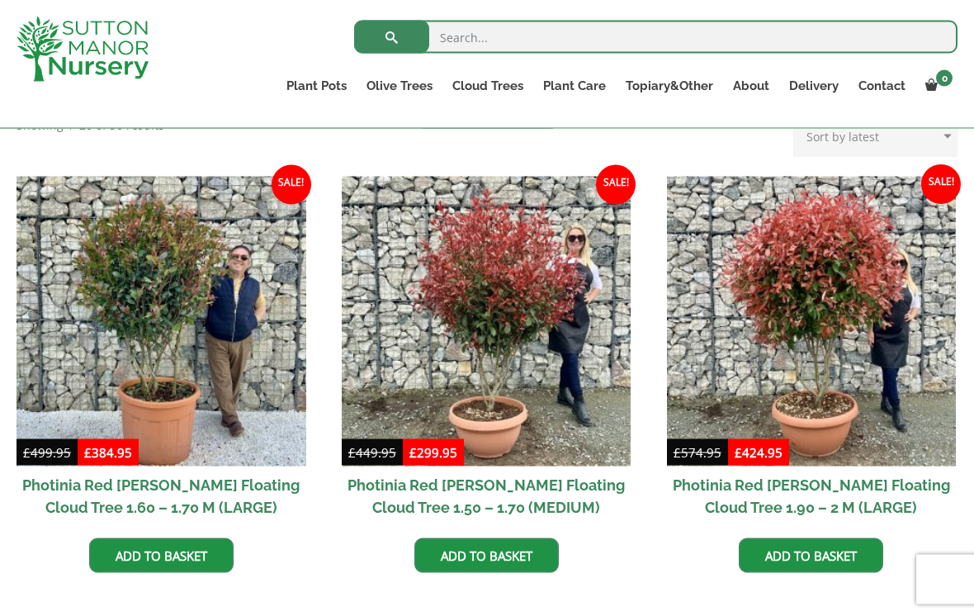
scroll to position [670, 0]
click at [676, 334] on img at bounding box center [812, 321] width 290 height 290
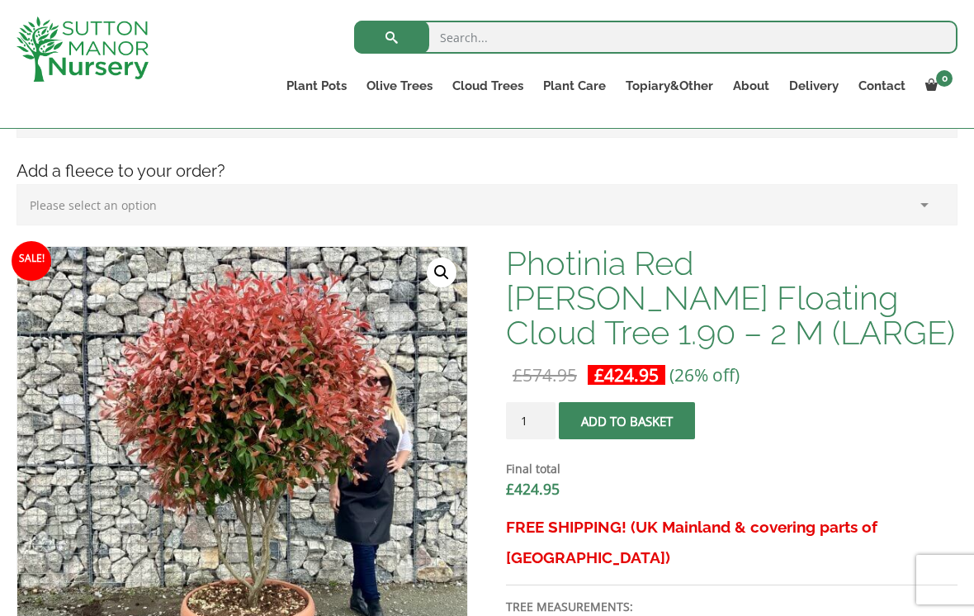
scroll to position [399, 0]
click at [905, 422] on form "Photinia Red Robin Floating Cloud Tree 1.90 - 2 M (LARGE) quantity 1 Add to bas…" at bounding box center [732, 456] width 452 height 110
click at [447, 275] on link "🔍" at bounding box center [442, 272] width 30 height 30
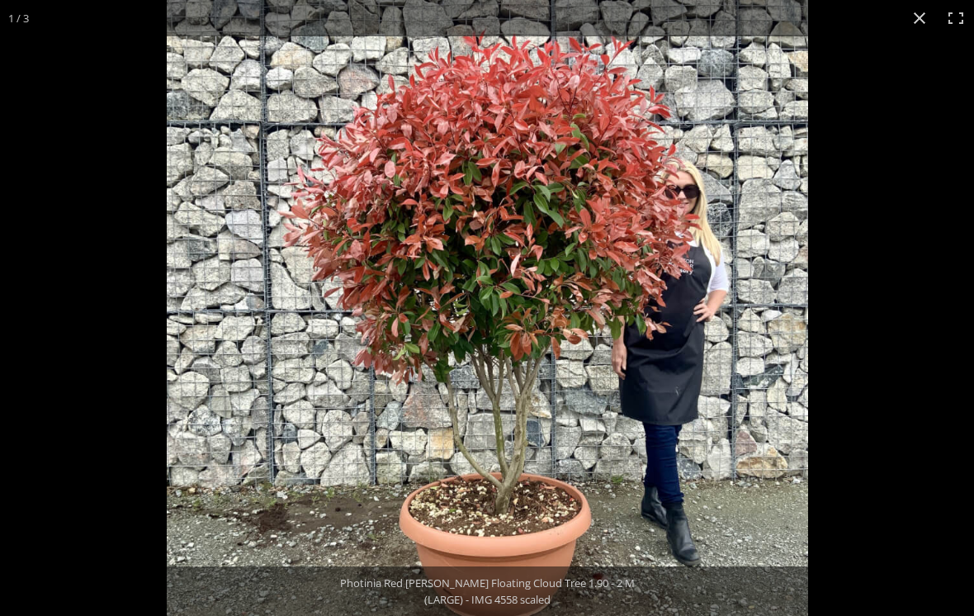
click at [914, 26] on button "Close (Esc)" at bounding box center [920, 18] width 36 height 36
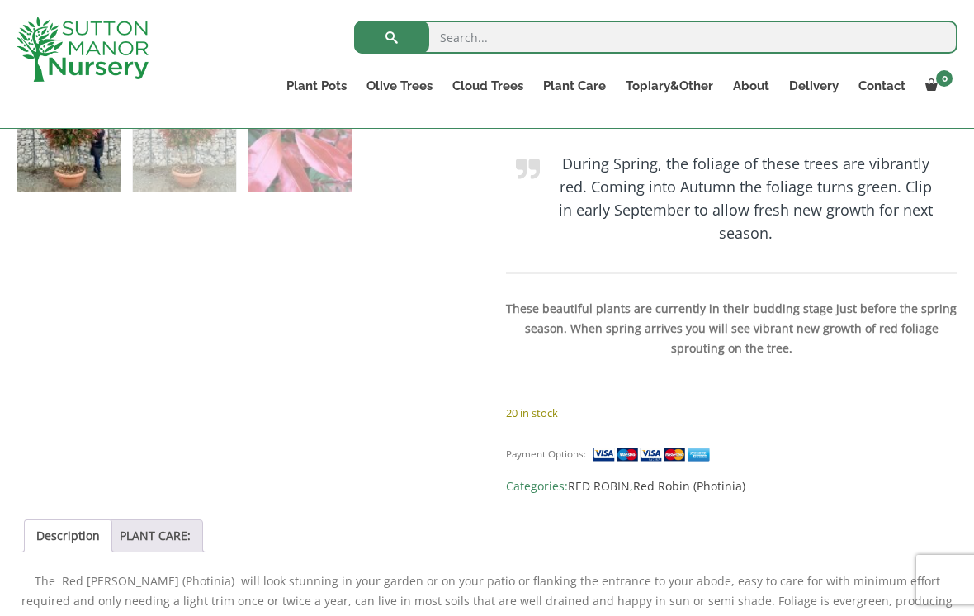
scroll to position [1028, 0]
click at [0, 0] on link "Castlewellan (Cupressus)" at bounding box center [0, 0] width 0 height 0
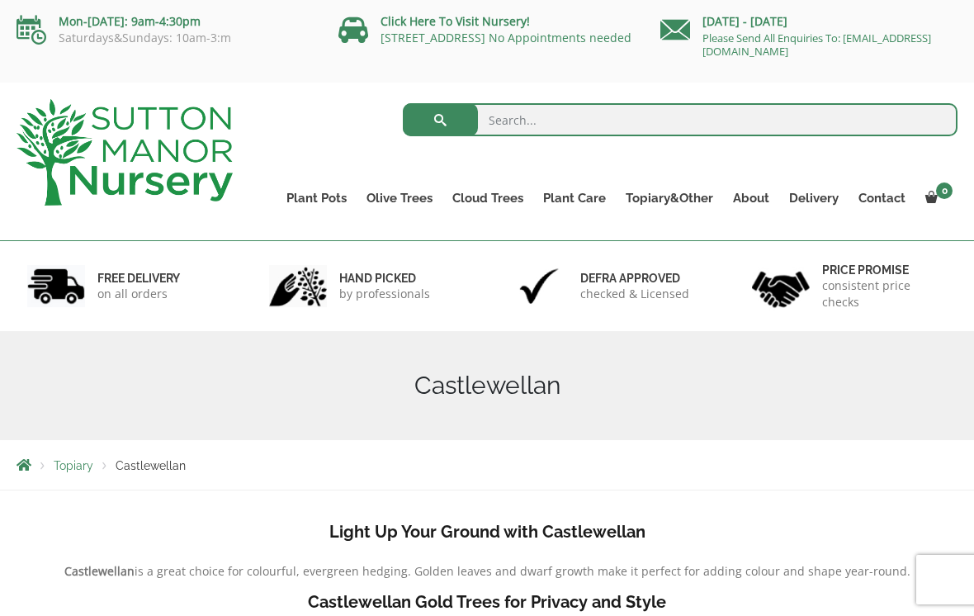
click at [0, 0] on link "Castlewellan (Cupressus)" at bounding box center [0, 0] width 0 height 0
click at [0, 0] on link "Taxus Baccata (Yew)" at bounding box center [0, 0] width 0 height 0
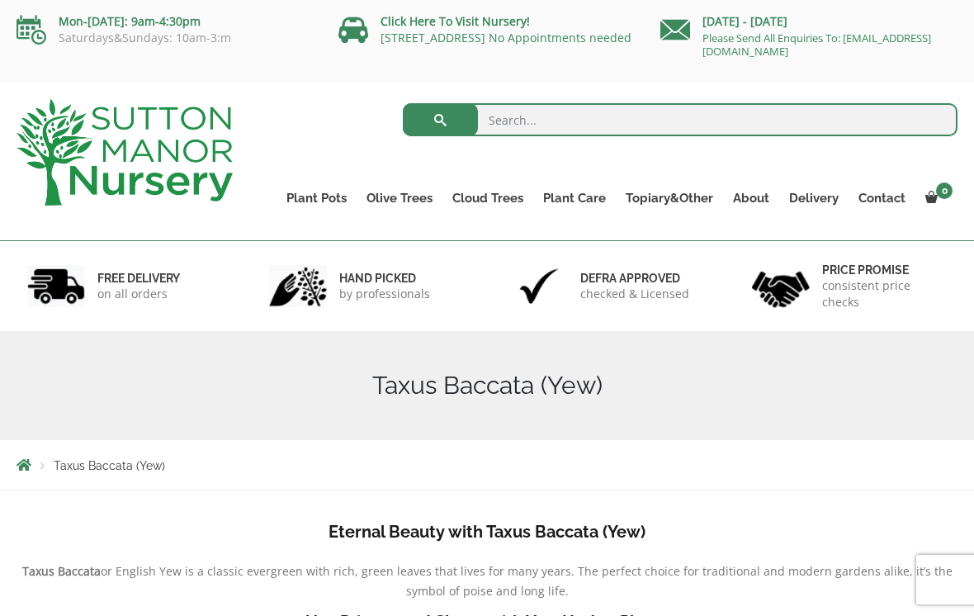
click at [0, 0] on link "Acers" at bounding box center [0, 0] width 0 height 0
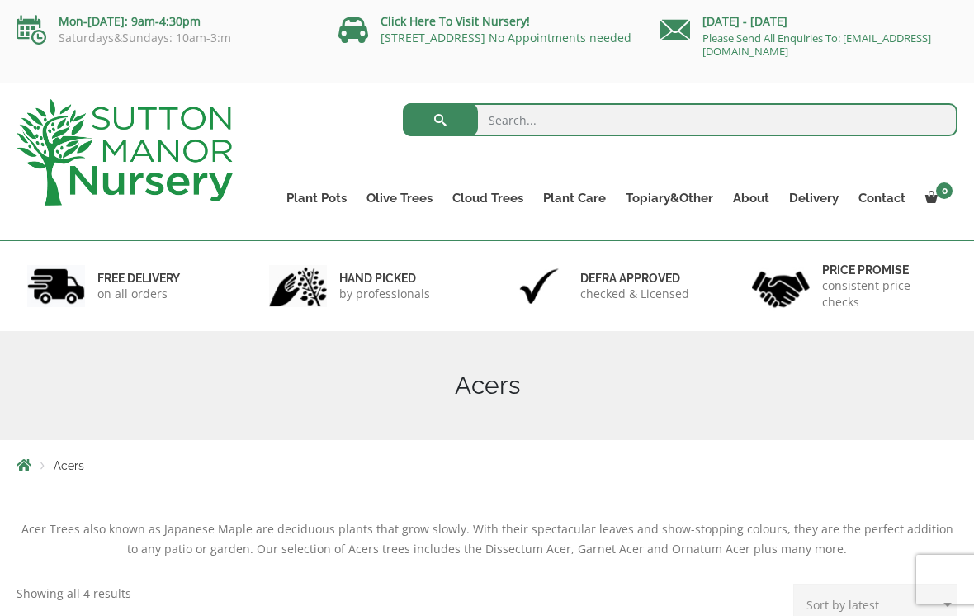
click at [0, 0] on link "Ligustrums" at bounding box center [0, 0] width 0 height 0
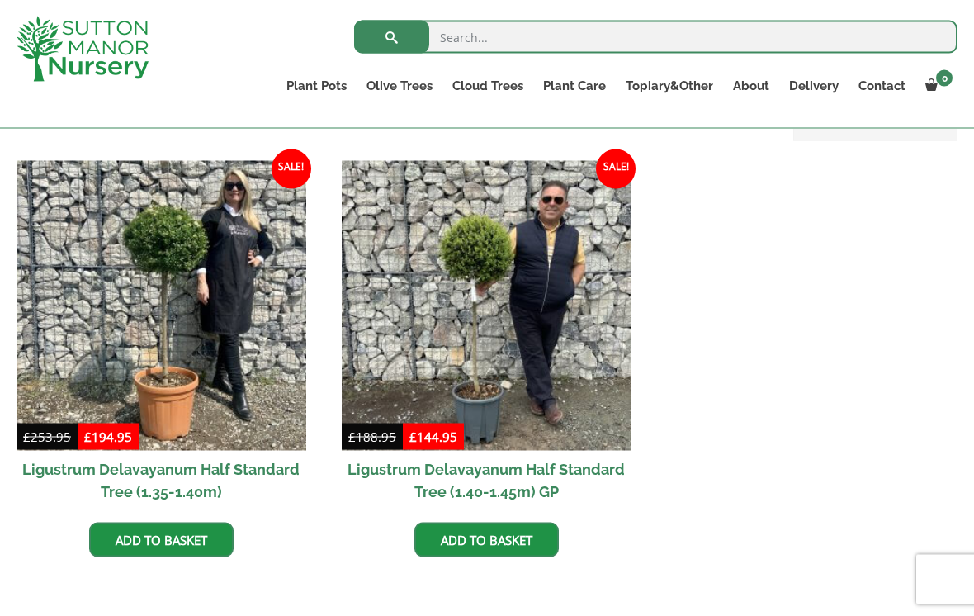
scroll to position [390, 0]
click at [0, 0] on link "Bay Trees (Laurus Nobilis)" at bounding box center [0, 0] width 0 height 0
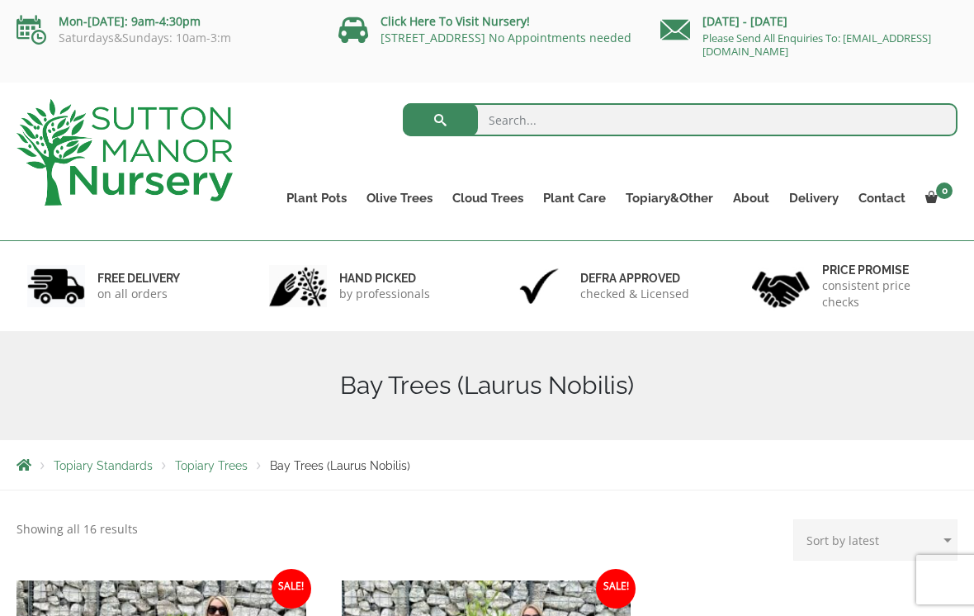
click at [0, 0] on link "Palm Trees" at bounding box center [0, 0] width 0 height 0
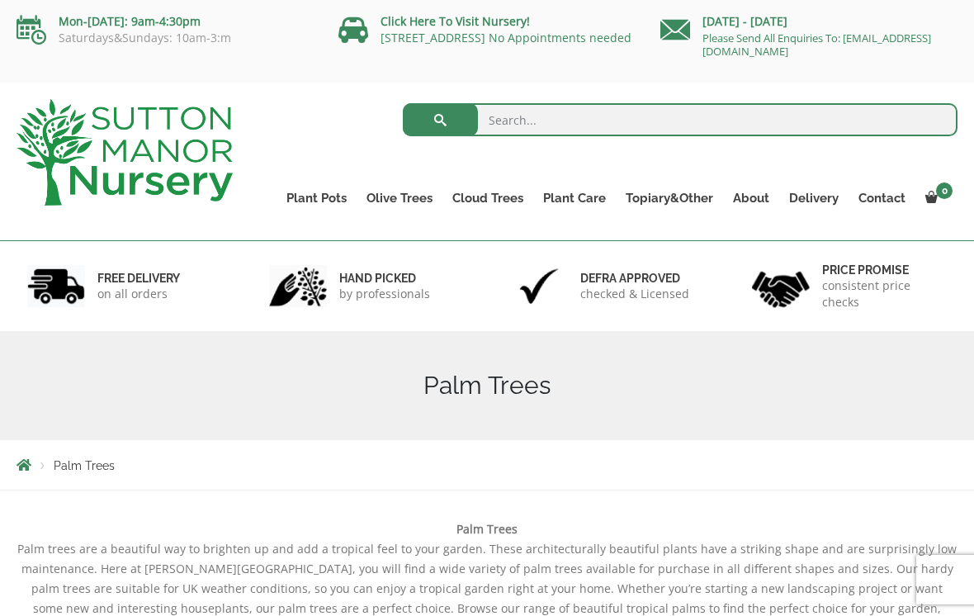
click at [0, 0] on link "Ilex Crenata" at bounding box center [0, 0] width 0 height 0
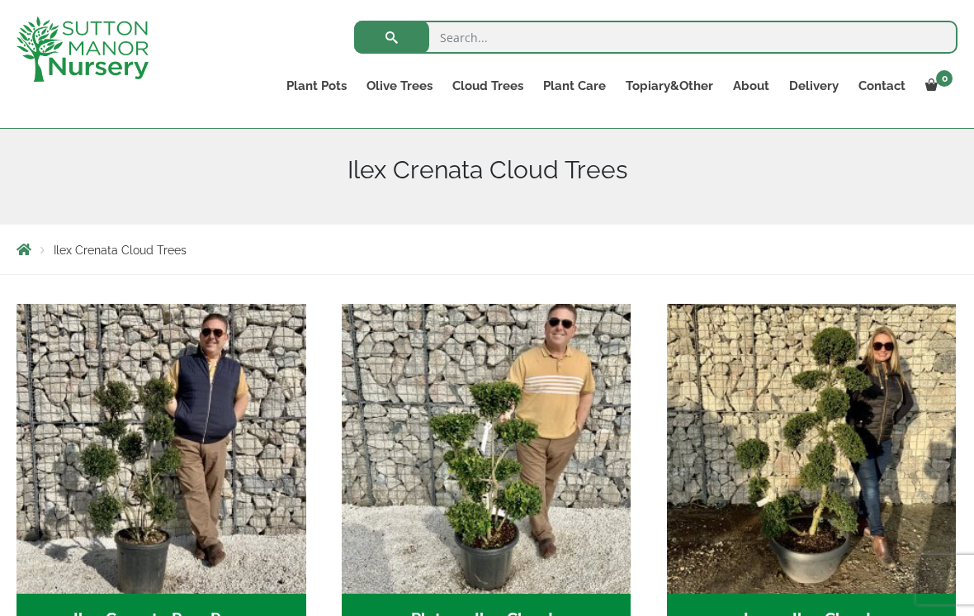
scroll to position [184, 0]
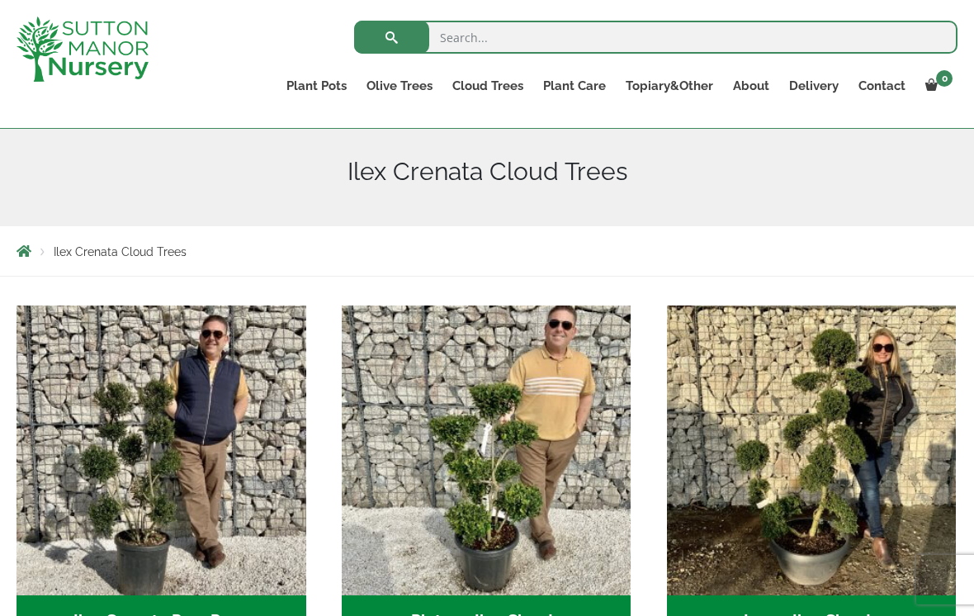
click at [0, 0] on link "Laurus Nobilis Bay Trees" at bounding box center [0, 0] width 0 height 0
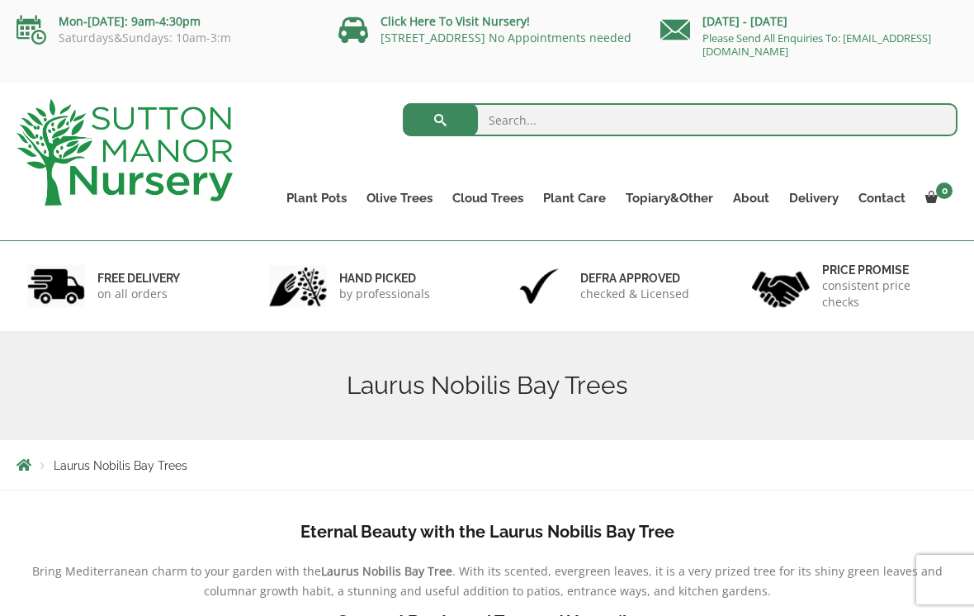
click at [0, 0] on link "Gnarled Olive Trees" at bounding box center [0, 0] width 0 height 0
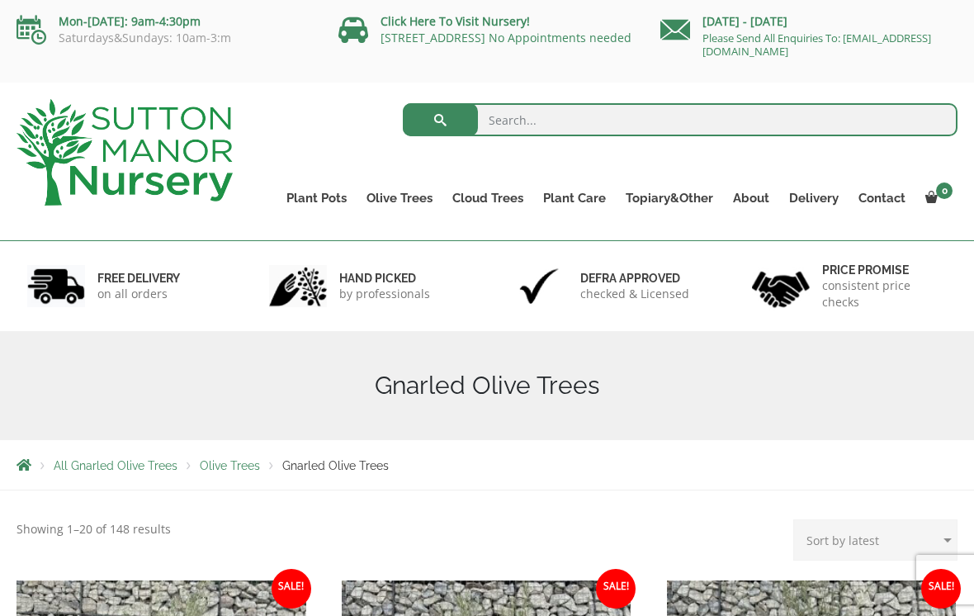
click at [0, 0] on link "Gnarled Multi Stem Olives" at bounding box center [0, 0] width 0 height 0
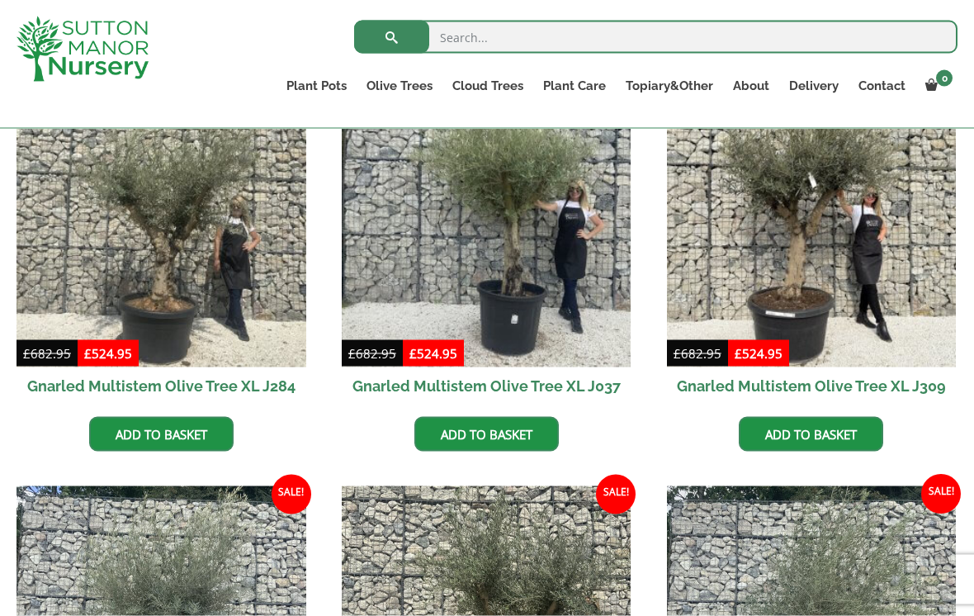
scroll to position [769, 0]
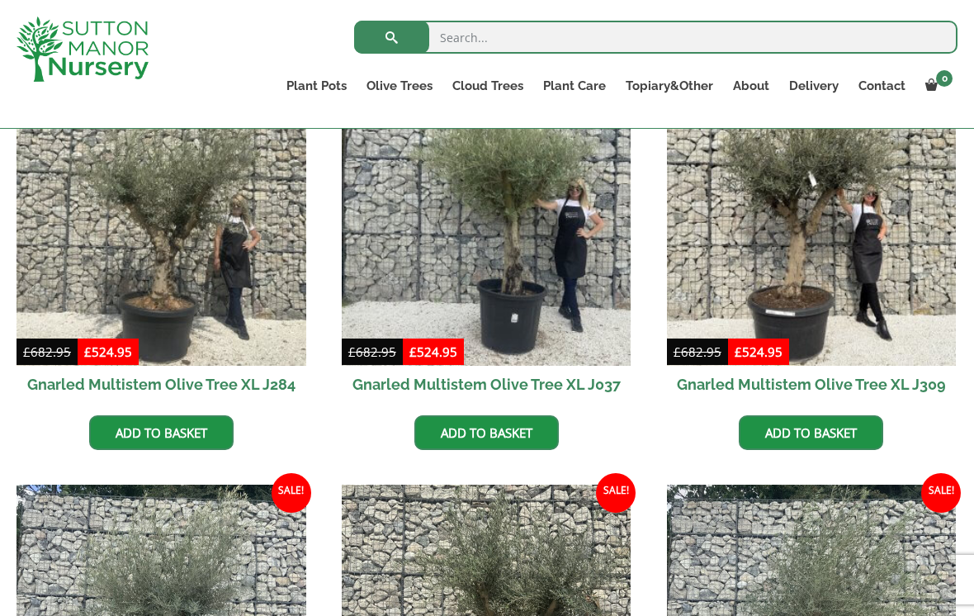
click at [854, 288] on img at bounding box center [812, 221] width 290 height 290
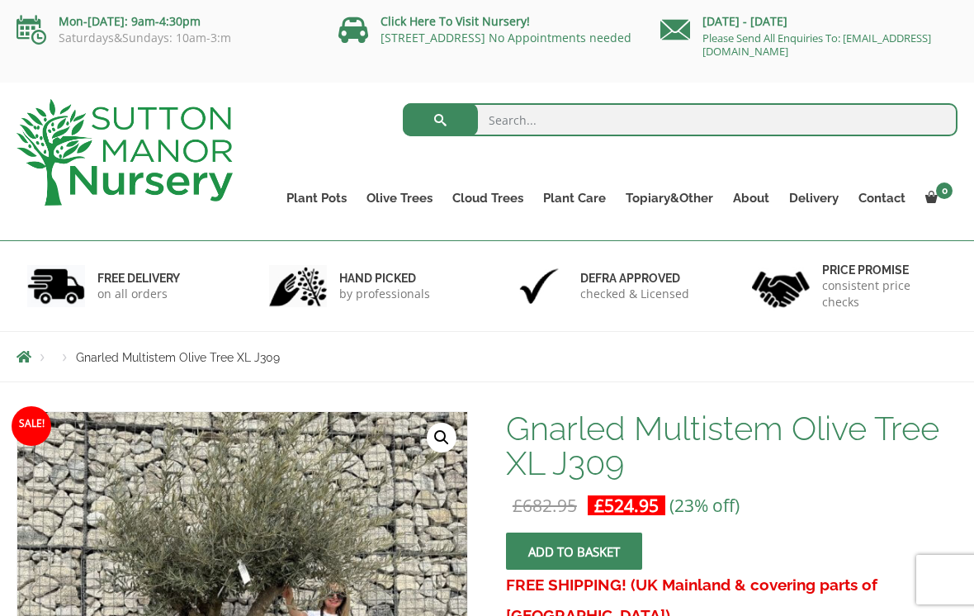
scroll to position [59, 0]
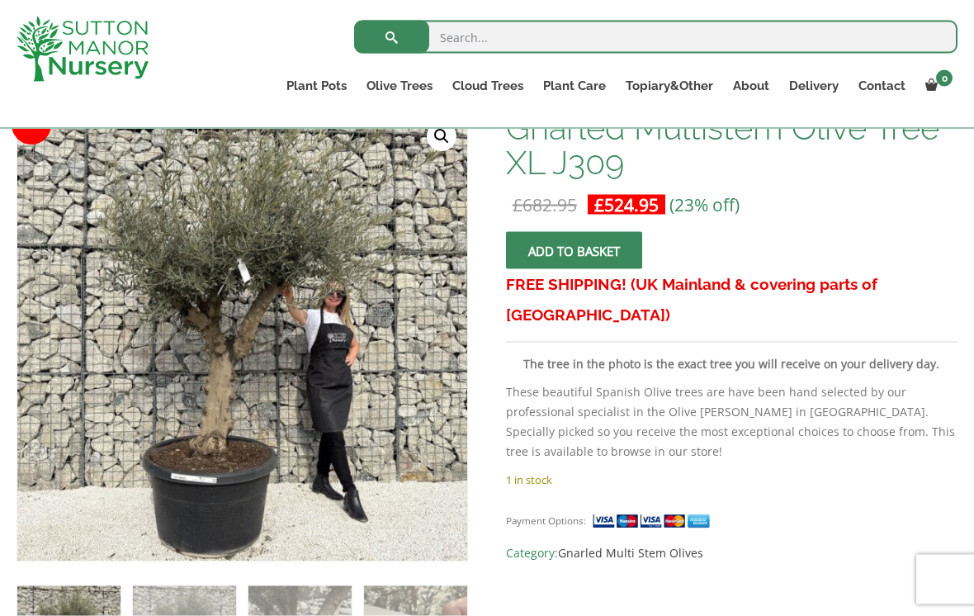
click at [446, 146] on link "🔍" at bounding box center [442, 137] width 30 height 30
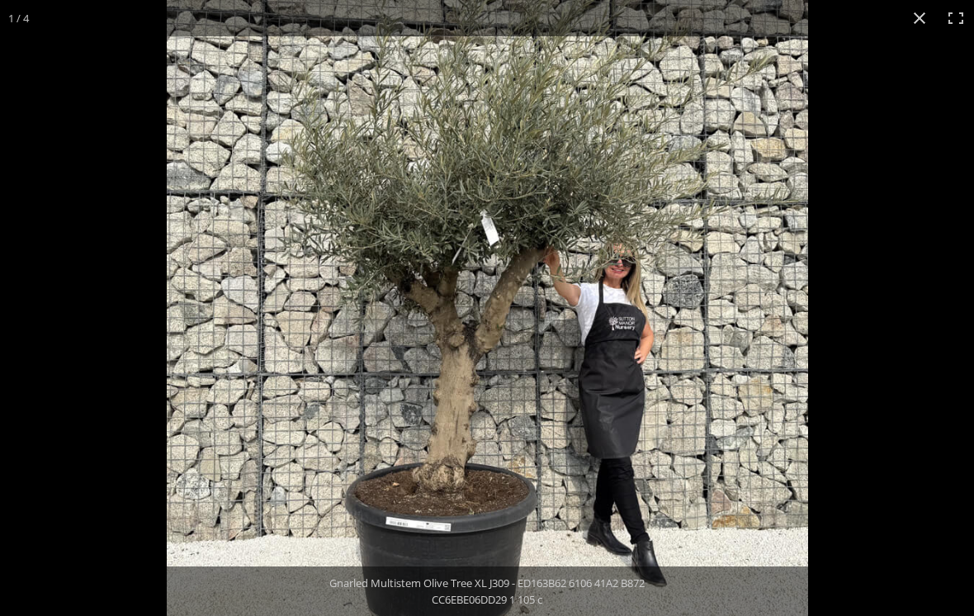
click at [912, 10] on button "Close (Esc)" at bounding box center [920, 18] width 36 height 36
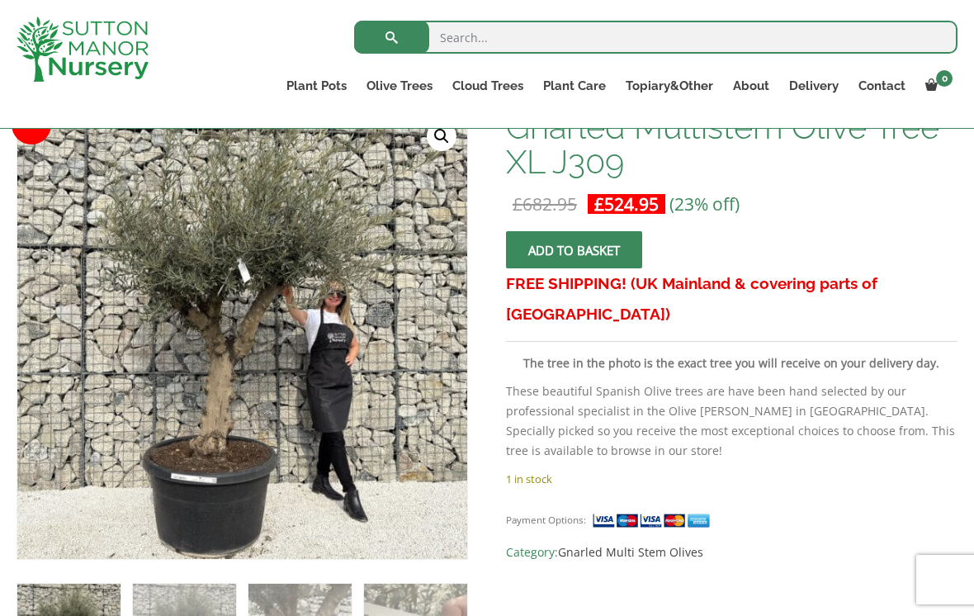
scroll to position [0, 0]
